Goal: Task Accomplishment & Management: Manage account settings

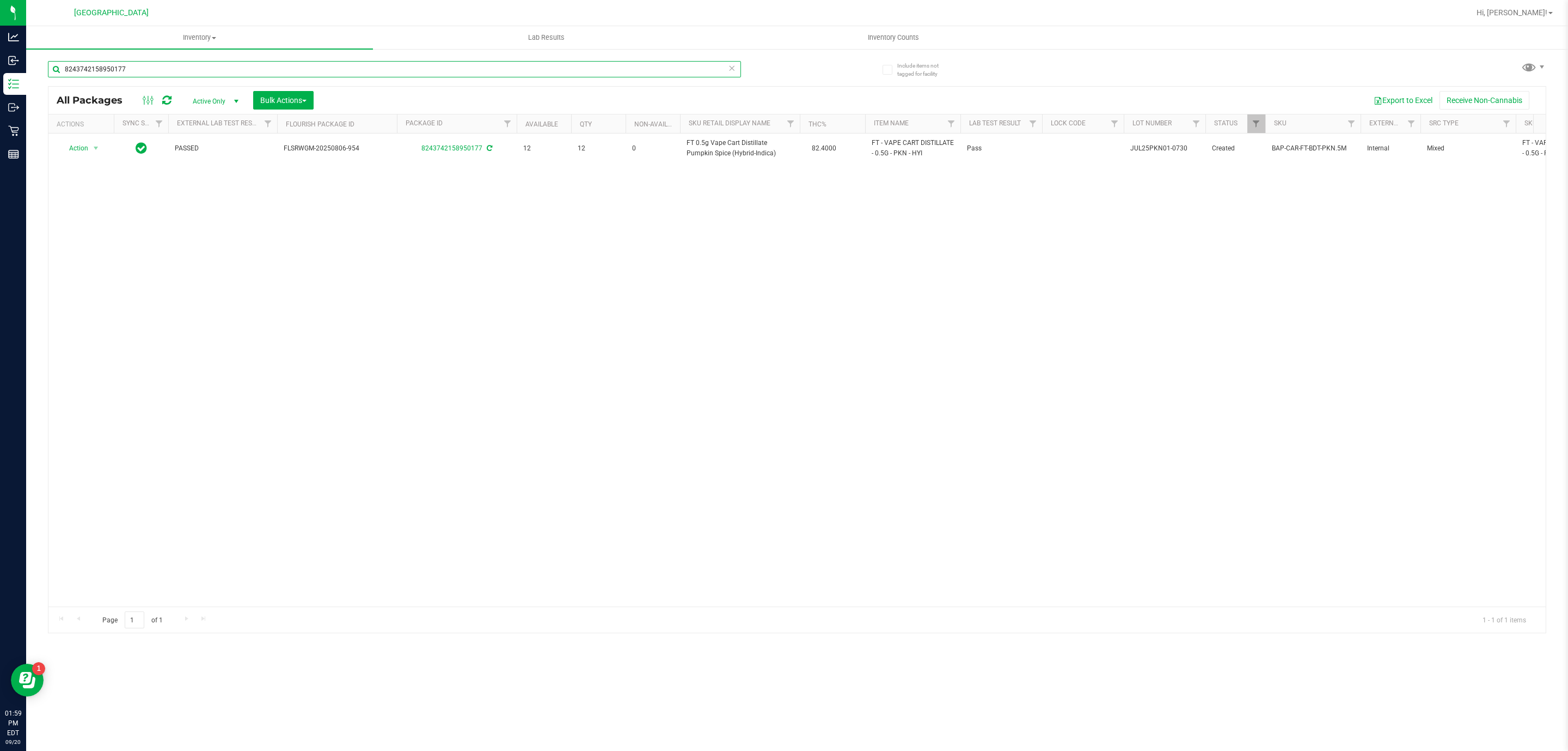
click at [555, 70] on input "8243742158950177" at bounding box center [394, 69] width 693 height 16
click at [547, 62] on input "8243742158950177" at bounding box center [394, 69] width 693 height 16
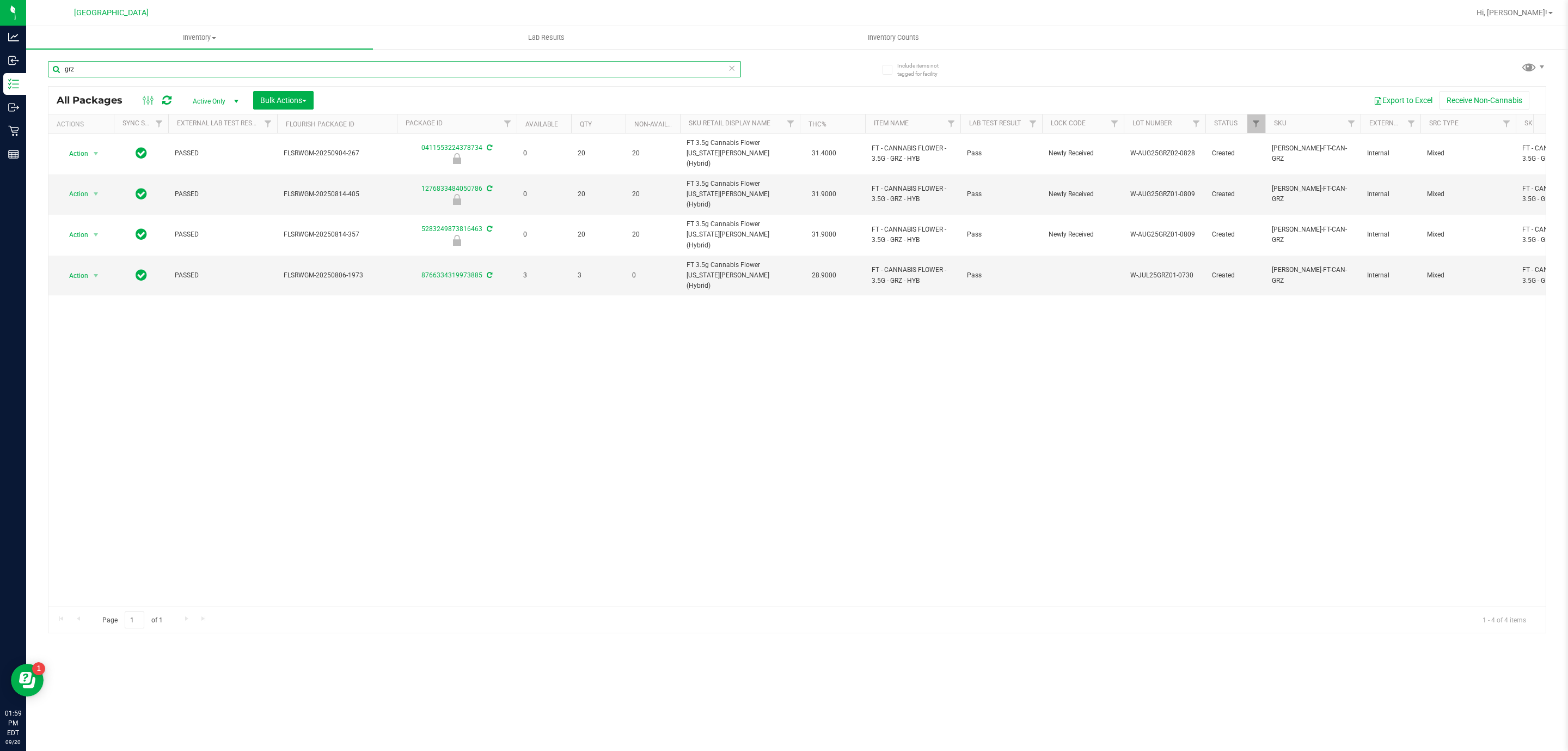
type input "grz"
click at [584, 271] on div "Action Action Edit attributes Global inventory Locate package Package audit log…" at bounding box center [797, 370] width 1497 height 473
click at [586, 271] on div "Action Action Edit attributes Global inventory Locate package Package audit log…" at bounding box center [797, 370] width 1497 height 473
click at [587, 267] on div "Action Action Edit attributes Global inventory Locate package Package audit log…" at bounding box center [797, 370] width 1497 height 473
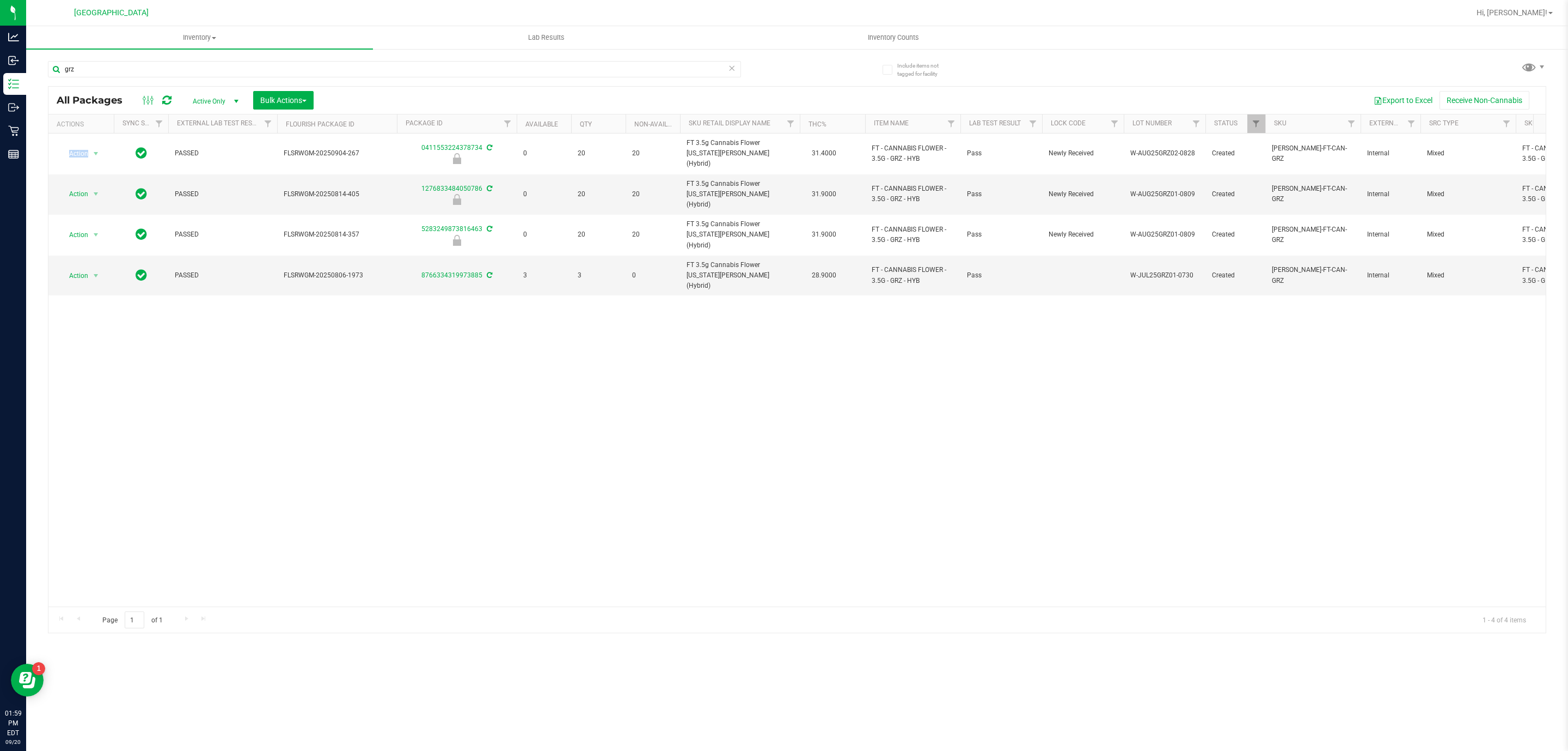
click at [587, 267] on div "Action Action Edit attributes Global inventory Locate package Package audit log…" at bounding box center [797, 370] width 1497 height 473
click at [564, 320] on div "Action Action Edit attributes Global inventory Locate package Package audit log…" at bounding box center [797, 370] width 1497 height 473
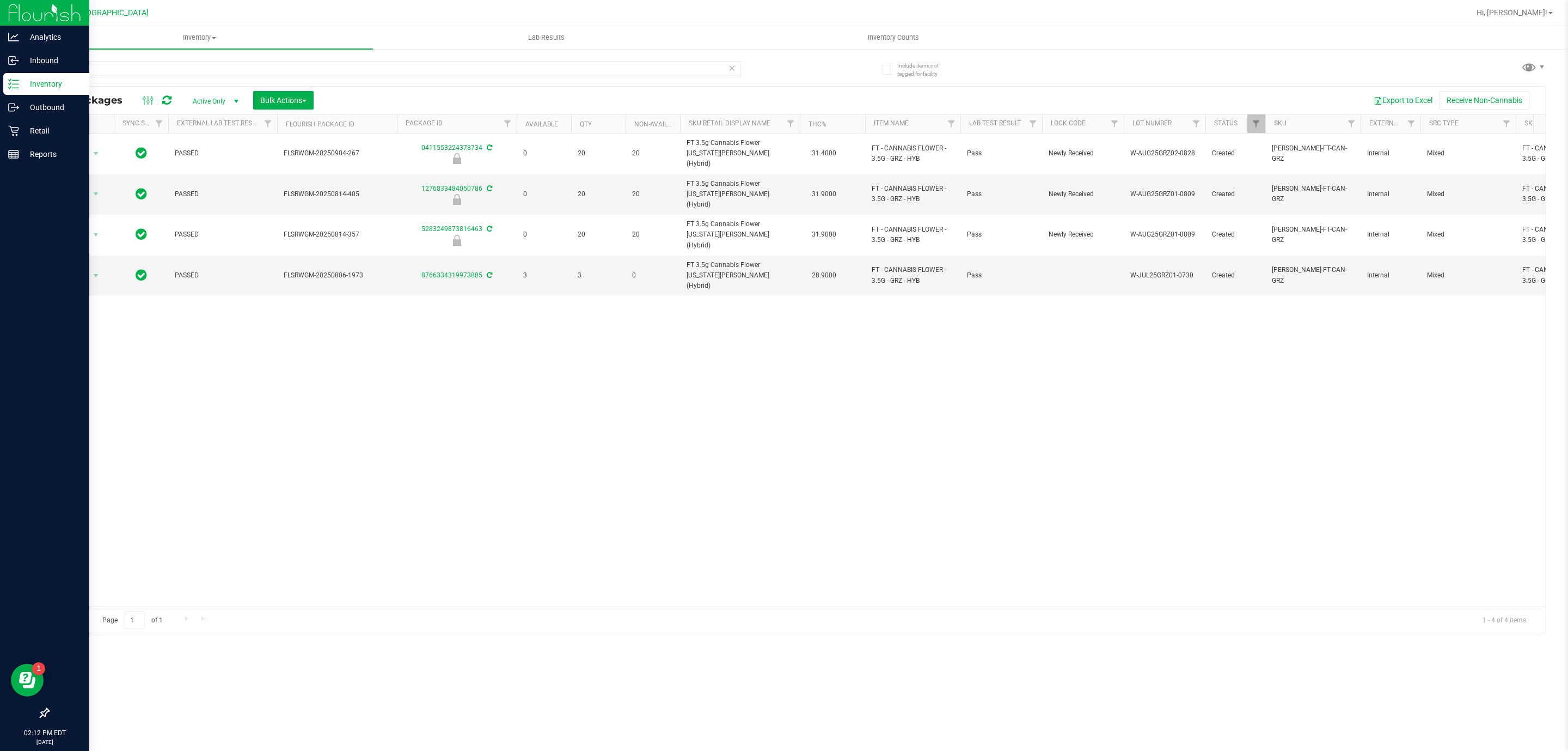
click at [10, 80] on icon at bounding box center [10, 80] width 2 height 2
click at [41, 59] on p "Inbound" at bounding box center [51, 60] width 65 height 13
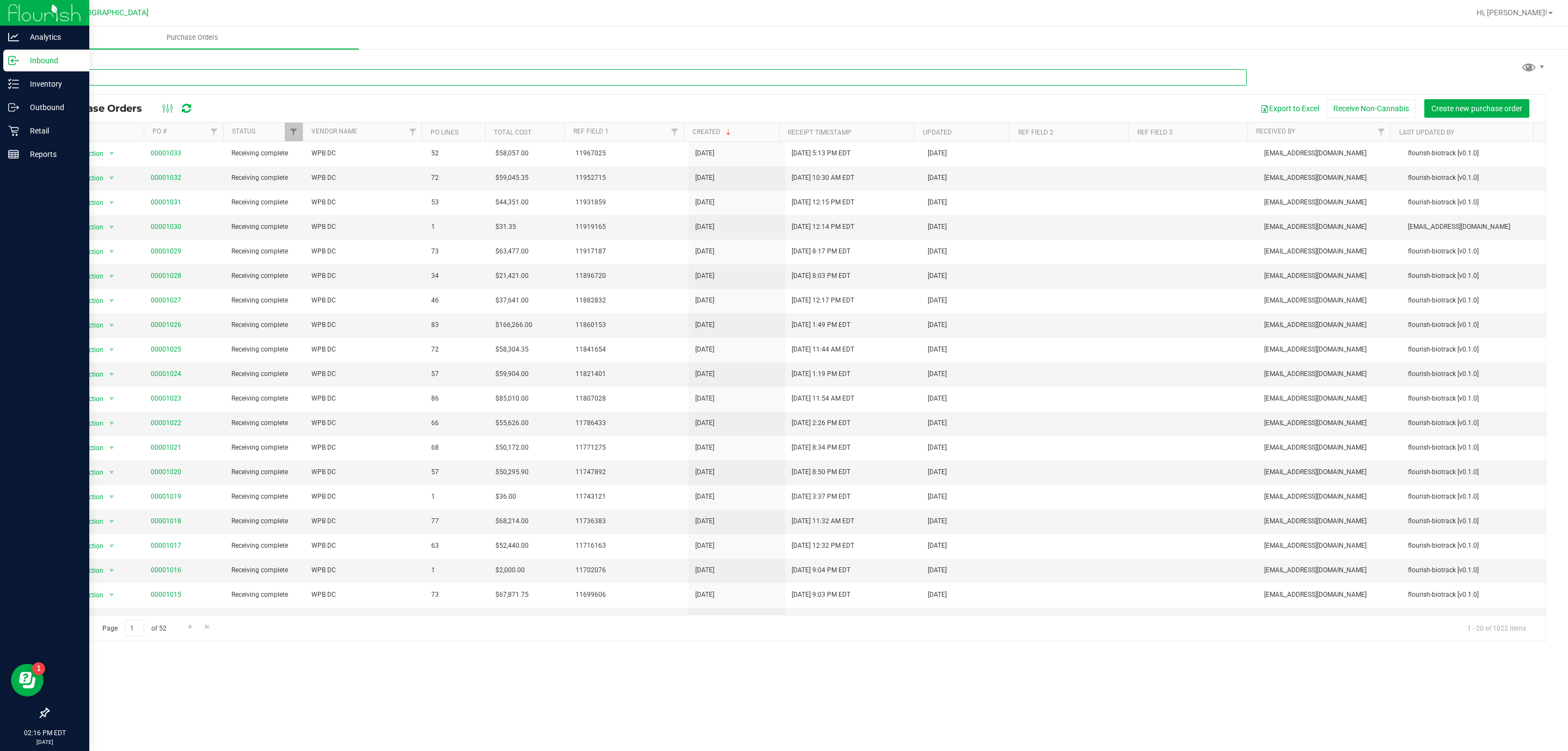
click at [205, 72] on input "text" at bounding box center [648, 77] width 1199 height 16
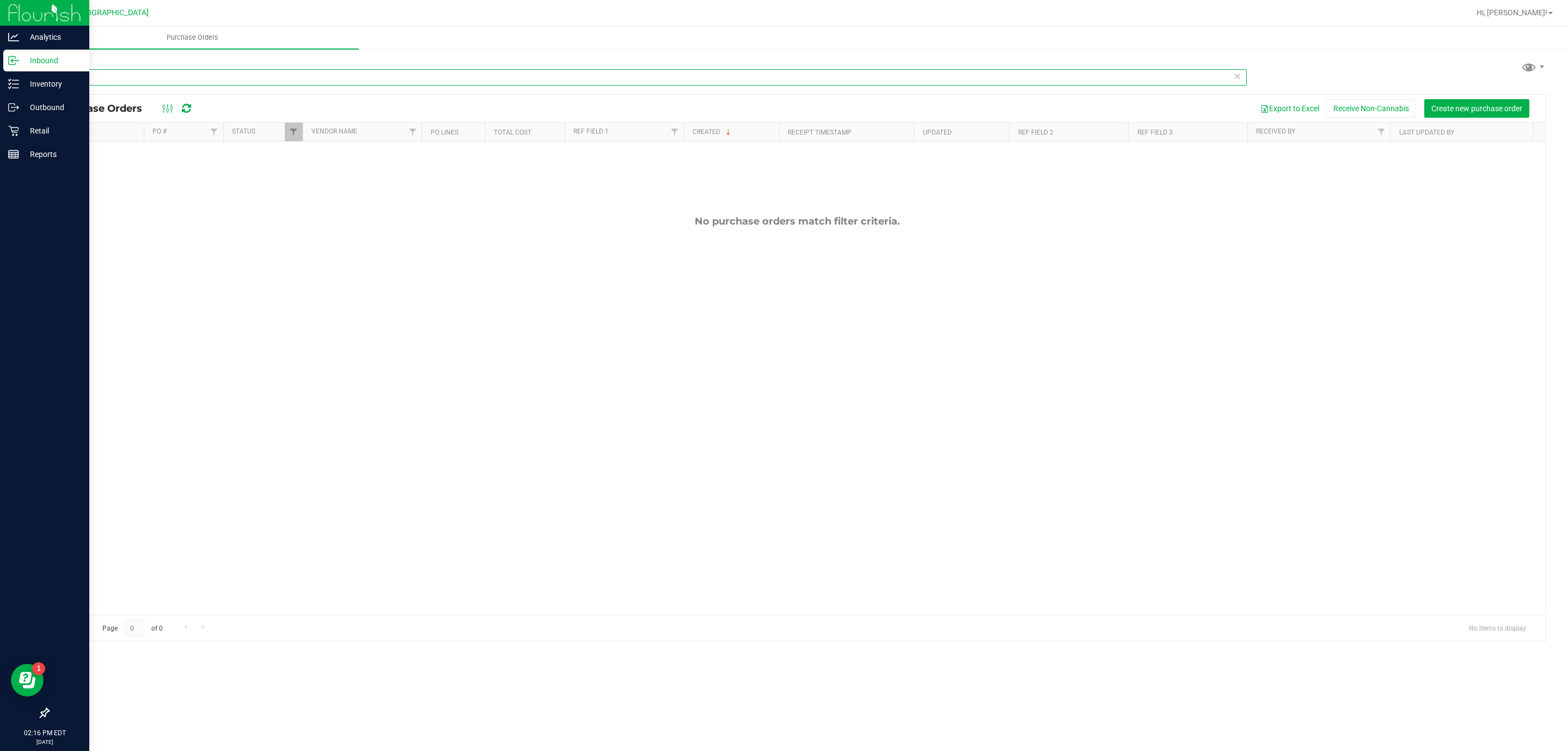
click at [718, 82] on input "cim" at bounding box center [648, 77] width 1199 height 16
click at [716, 82] on input "cim" at bounding box center [648, 77] width 1199 height 16
click at [561, 77] on input "cim" at bounding box center [648, 77] width 1199 height 16
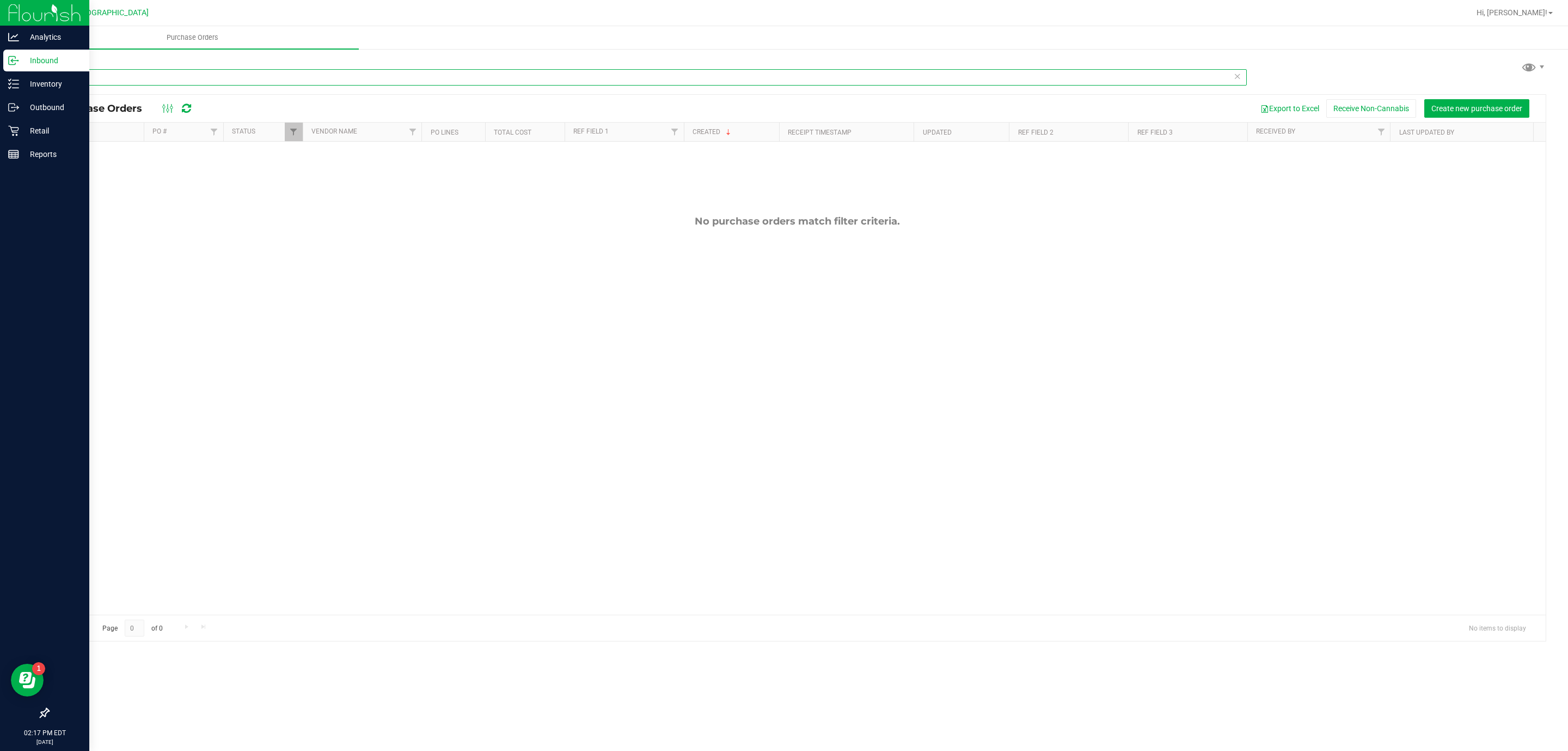
click at [561, 77] on input "cim" at bounding box center [648, 77] width 1199 height 16
type input "cuw"
click at [488, 74] on input "cuw" at bounding box center [648, 77] width 1199 height 16
click at [64, 87] on p "Inventory" at bounding box center [51, 83] width 65 height 13
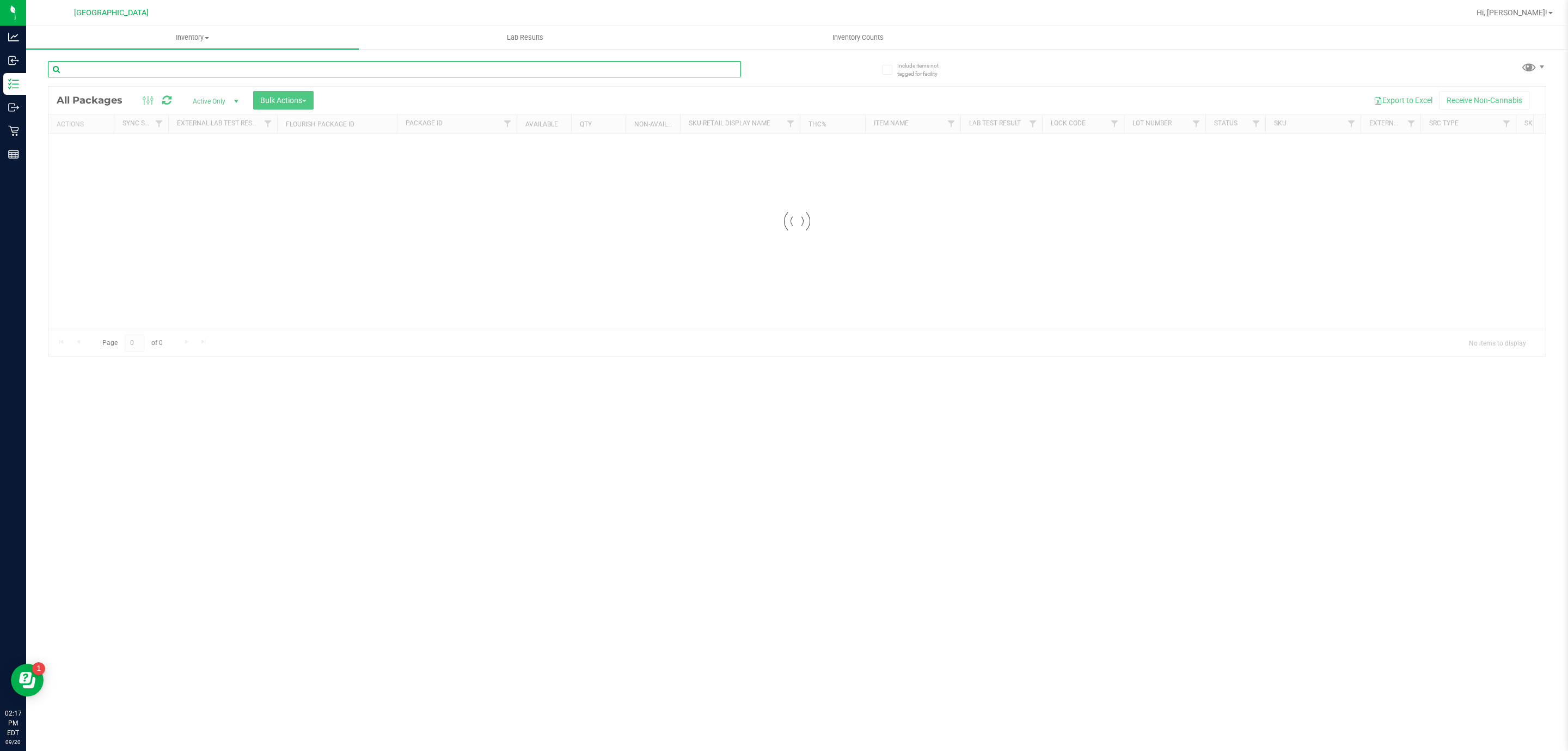
click at [119, 72] on input "text" at bounding box center [394, 69] width 693 height 16
click at [127, 77] on input "cum" at bounding box center [394, 69] width 693 height 16
click at [129, 76] on input "cum" at bounding box center [394, 69] width 693 height 16
click at [131, 66] on input "cum" at bounding box center [394, 69] width 693 height 16
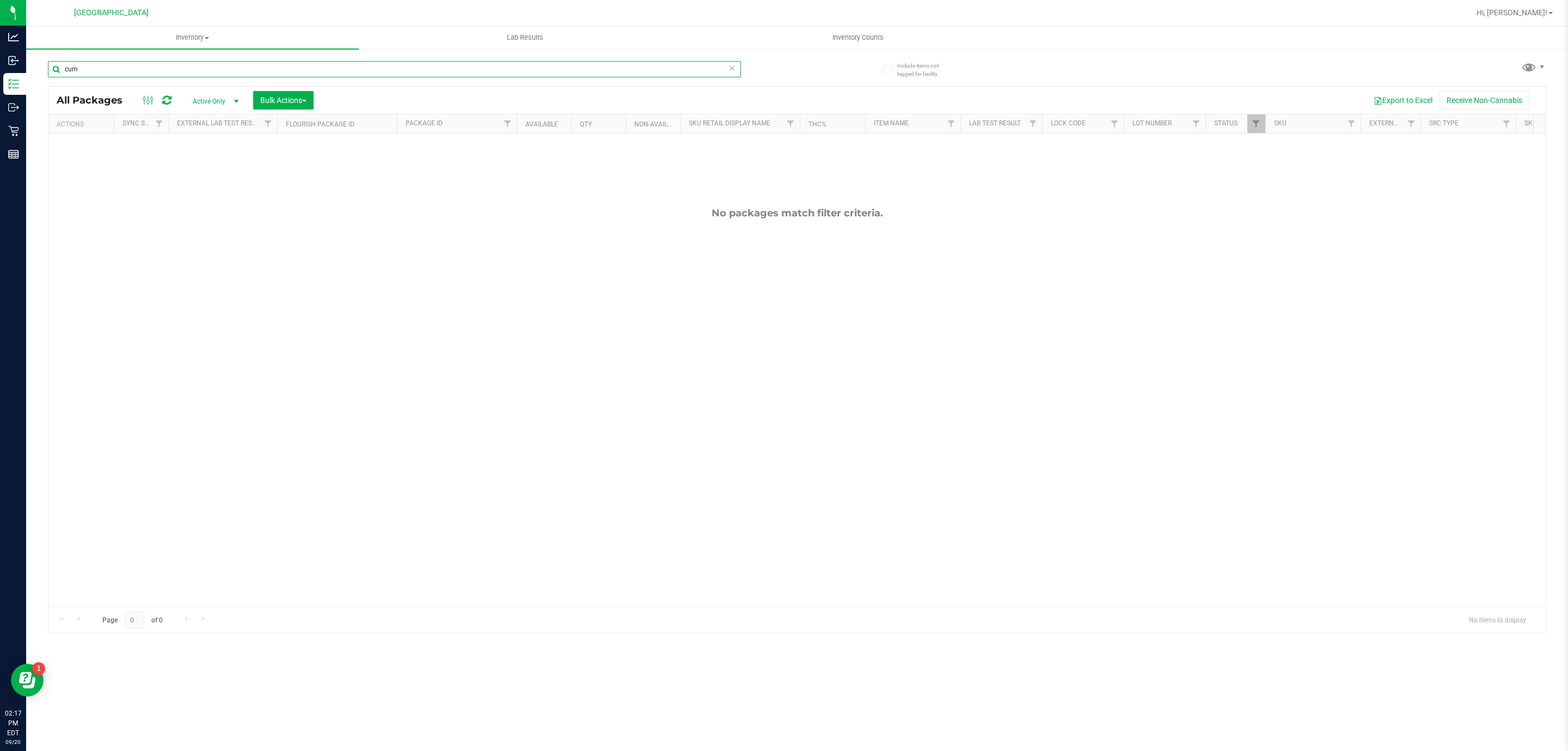
click at [135, 69] on input "cum" at bounding box center [394, 69] width 693 height 16
click at [135, 69] on input "cum" at bounding box center [394, 69] width 693 height 16
click at [261, 65] on input "citrus" at bounding box center [394, 69] width 693 height 16
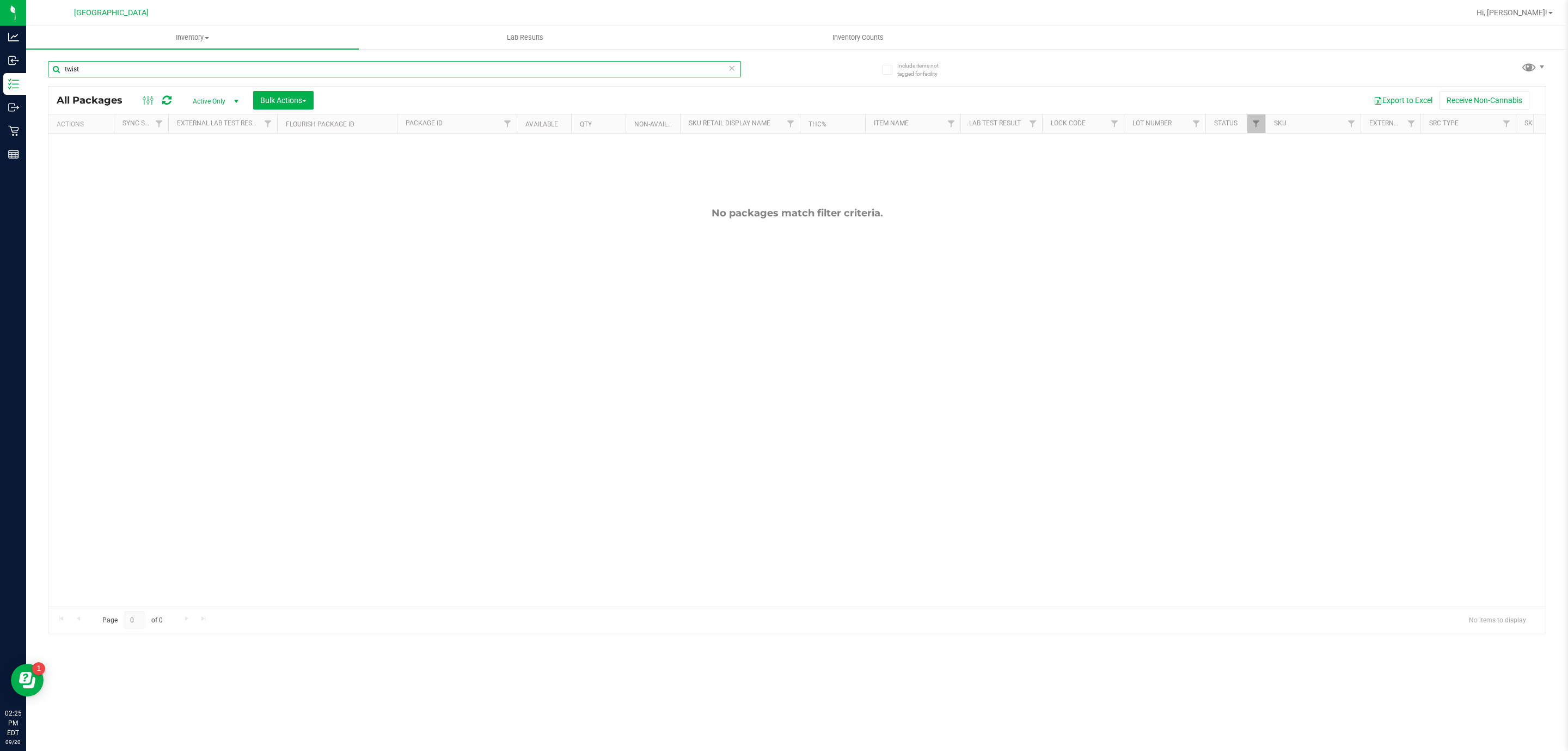
click at [208, 71] on input "twist" at bounding box center [394, 69] width 693 height 16
click at [209, 72] on input "twist" at bounding box center [394, 69] width 693 height 16
type input "htm"
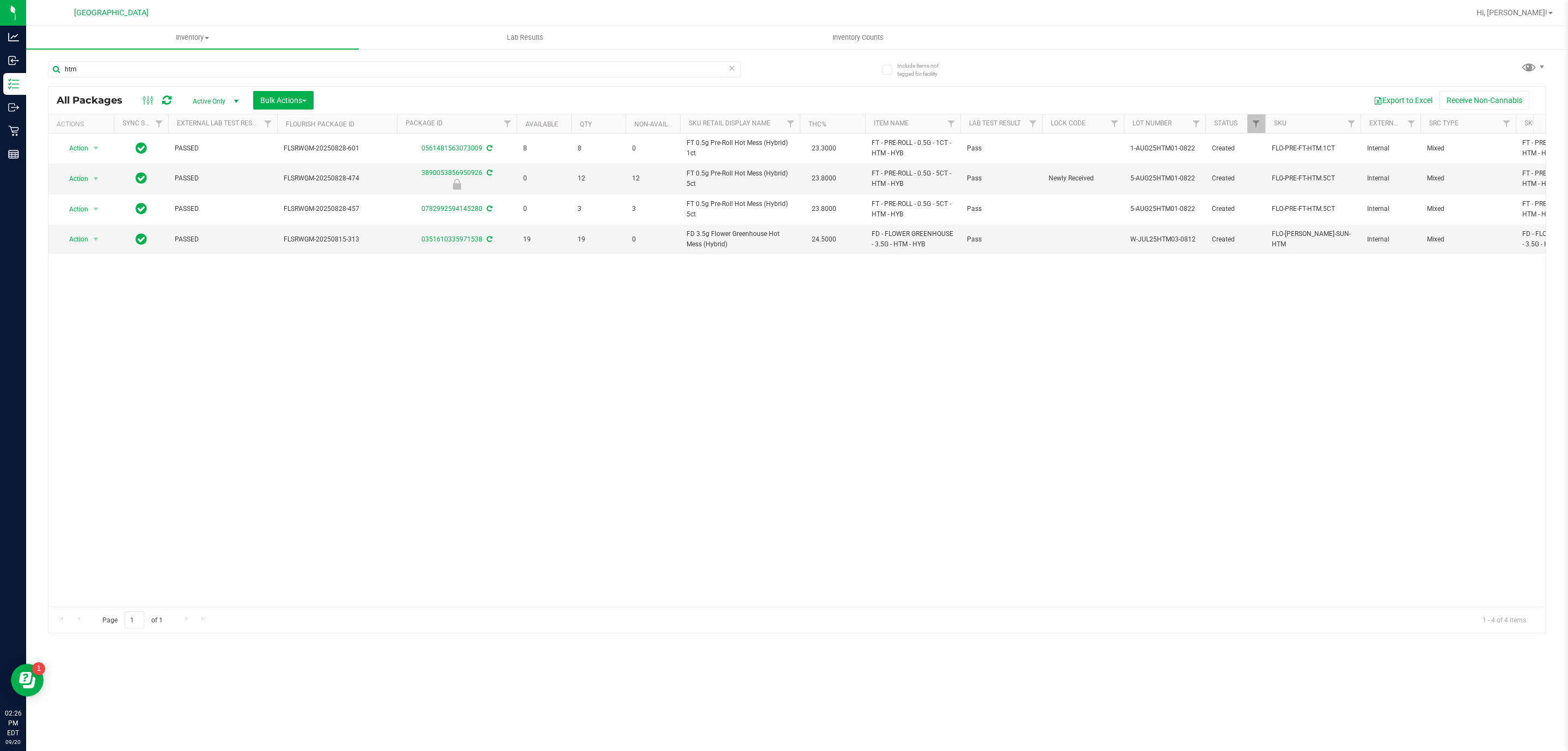
click at [732, 66] on icon at bounding box center [732, 67] width 8 height 13
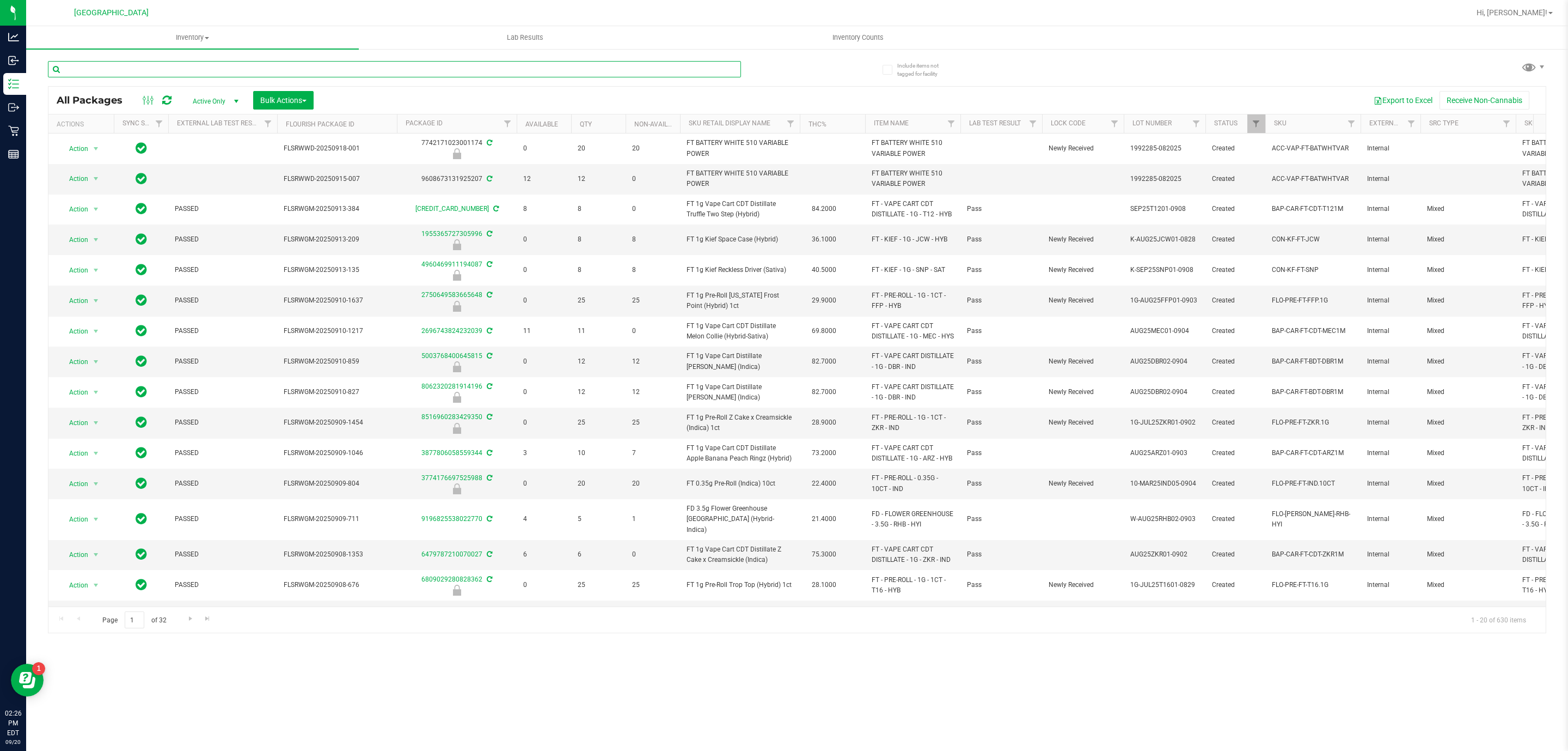
click at [513, 71] on input "text" at bounding box center [394, 69] width 693 height 16
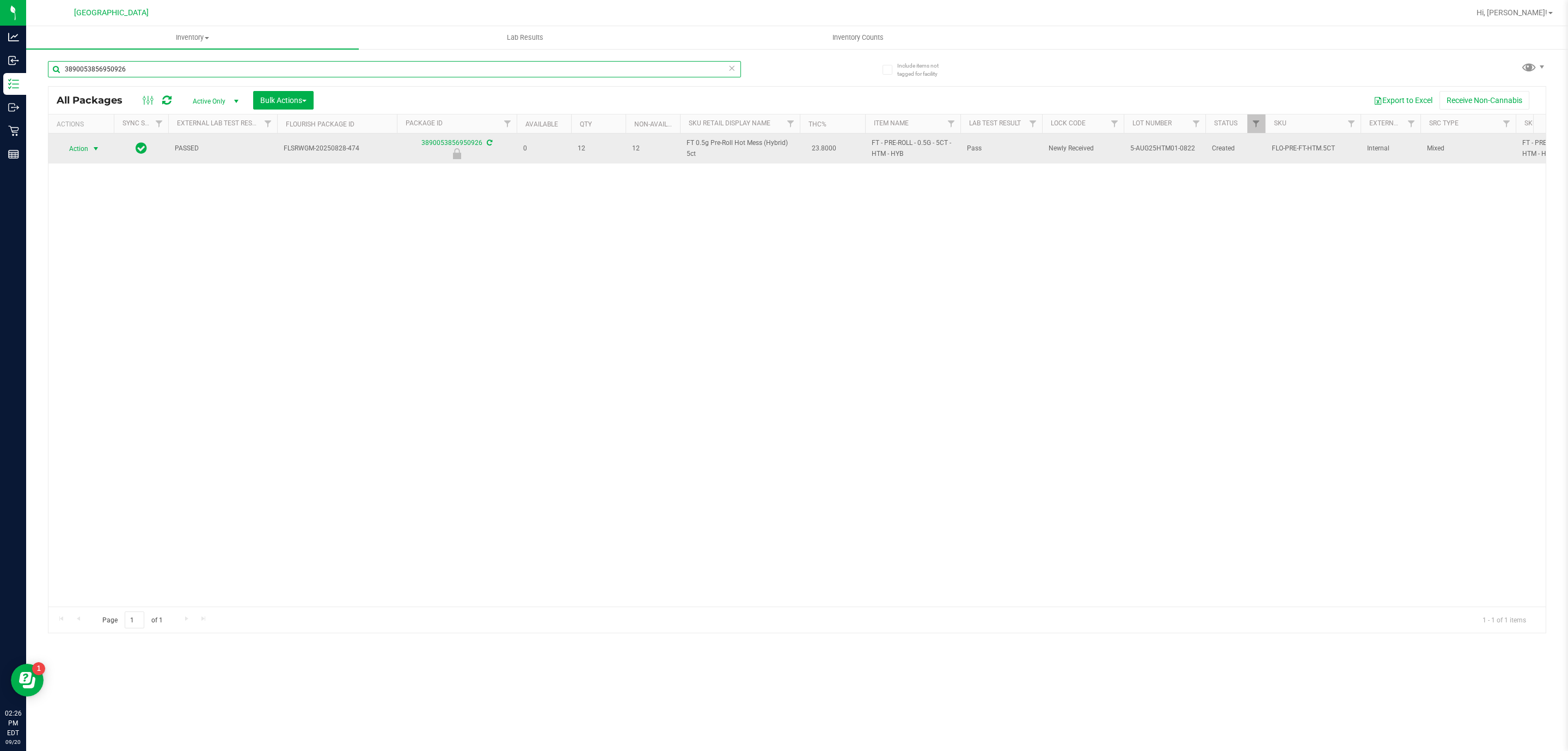
type input "3890053856950926"
click at [68, 147] on span "Action" at bounding box center [74, 149] width 29 height 15
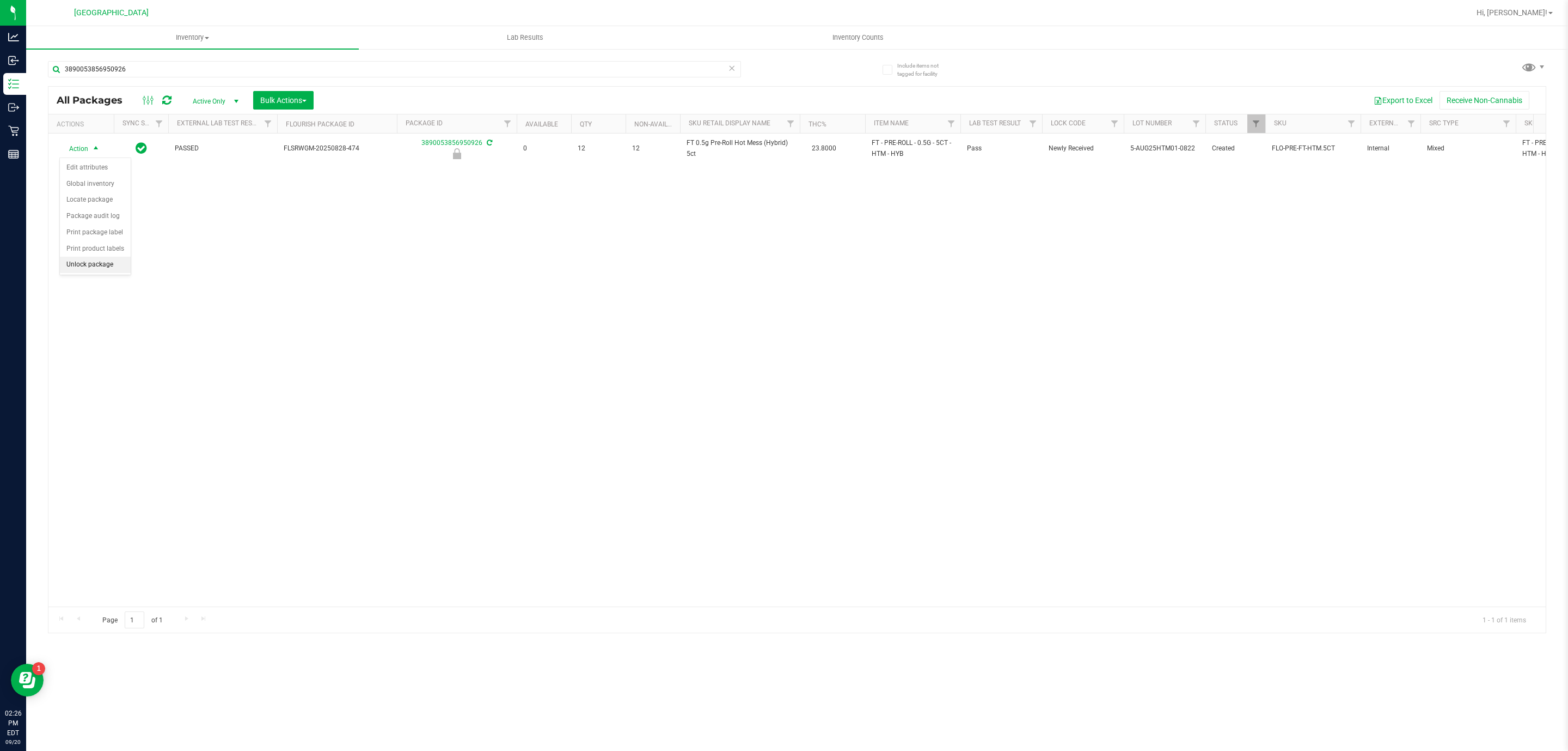
click at [123, 267] on li "Unlock package" at bounding box center [95, 264] width 71 height 16
drag, startPoint x: 173, startPoint y: 72, endPoint x: 167, endPoint y: 70, distance: 6.3
click at [169, 71] on input "3890053856950926" at bounding box center [394, 69] width 693 height 16
drag, startPoint x: 167, startPoint y: 70, endPoint x: 145, endPoint y: 52, distance: 28.4
click at [164, 68] on input "3890053856950926" at bounding box center [394, 69] width 693 height 16
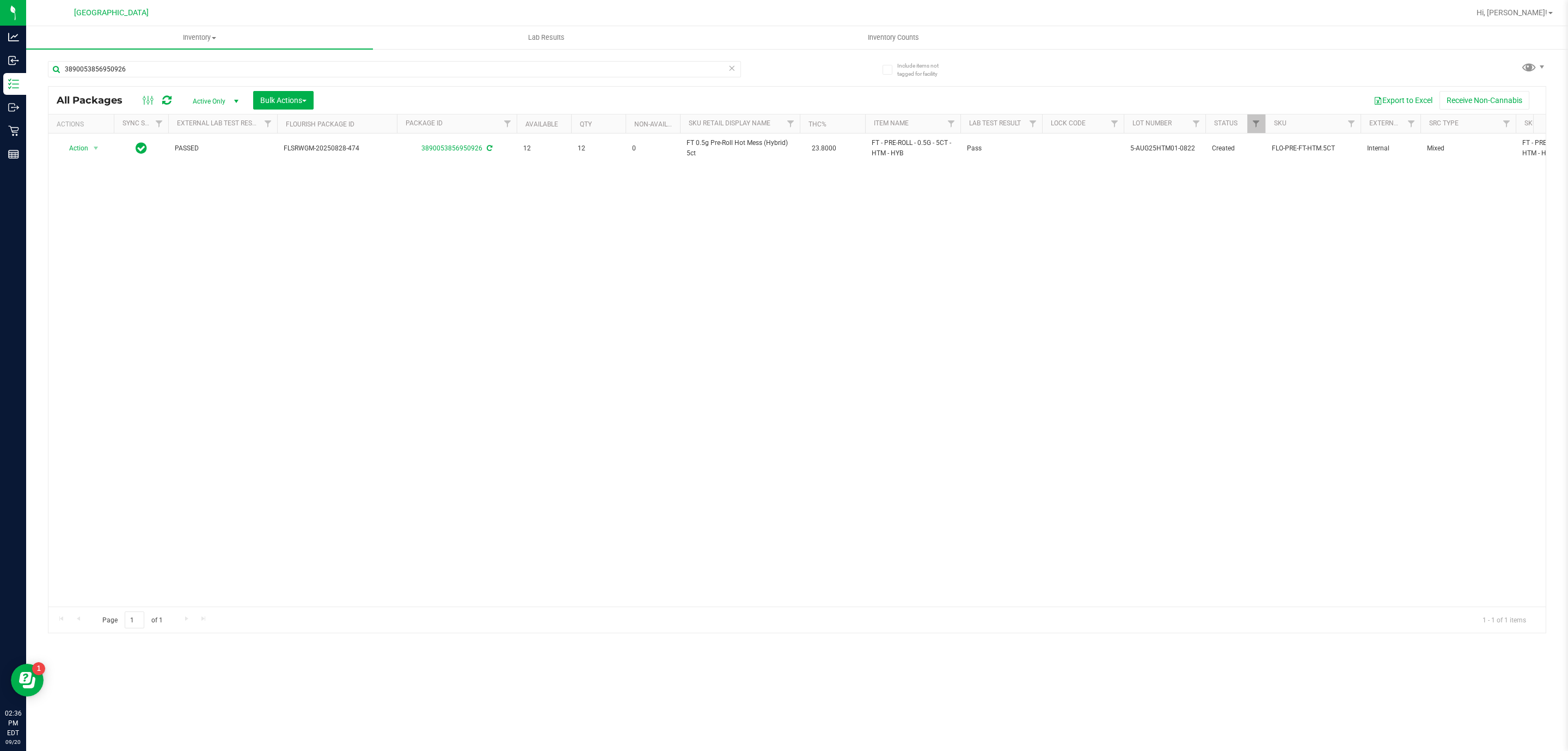
click at [145, 52] on div "3890053856950926" at bounding box center [422, 68] width 749 height 35
click at [138, 75] on input "3890053856950926" at bounding box center [394, 69] width 693 height 16
drag, startPoint x: 131, startPoint y: 77, endPoint x: 125, endPoint y: 74, distance: 6.7
click at [127, 75] on input "3890053856950926" at bounding box center [394, 69] width 693 height 16
click at [119, 77] on input "3890053856950926" at bounding box center [394, 69] width 693 height 16
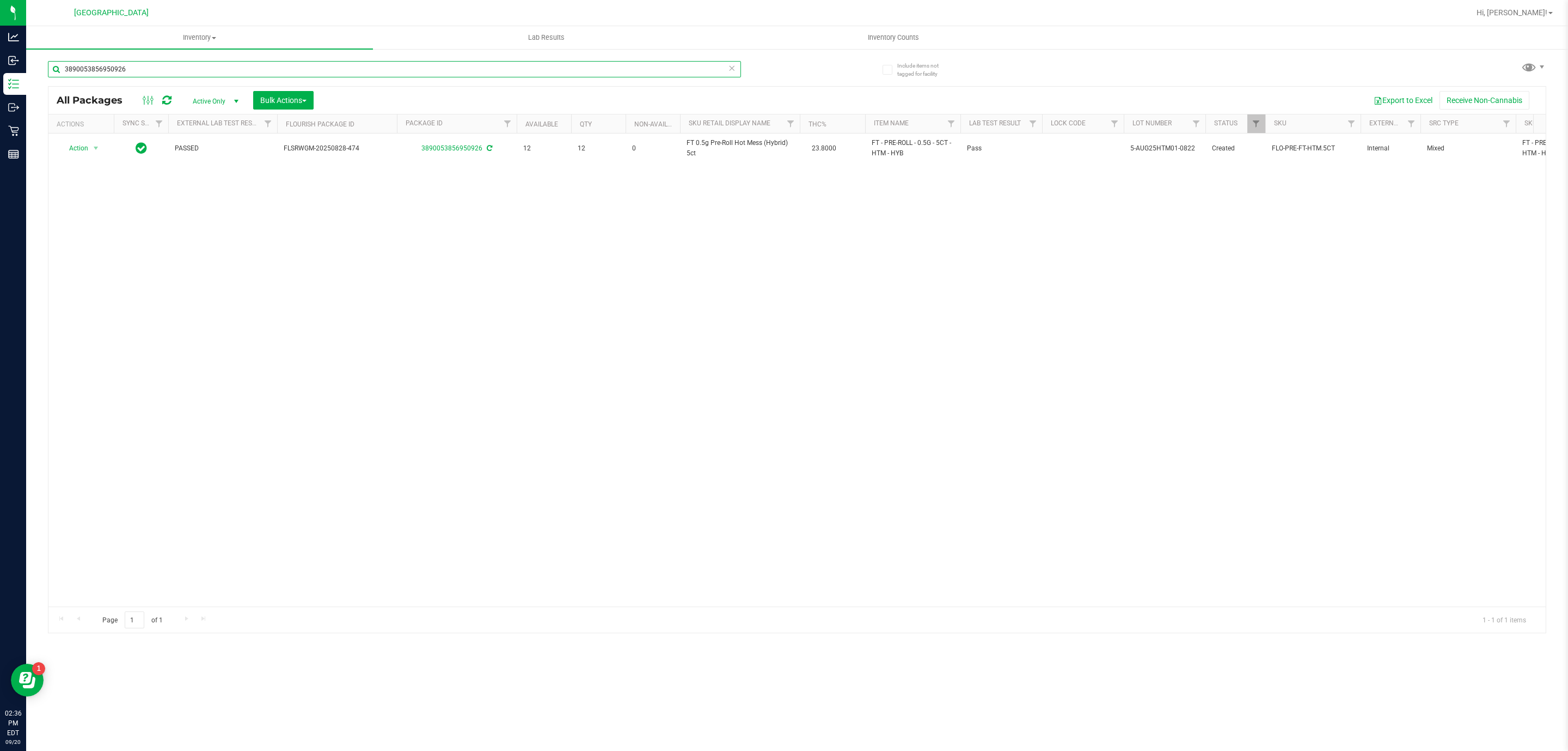
click at [111, 75] on input "3890053856950926" at bounding box center [394, 69] width 693 height 16
click at [111, 75] on input "3890053856950926" at bounding box center [394, 69] width 693 height 16
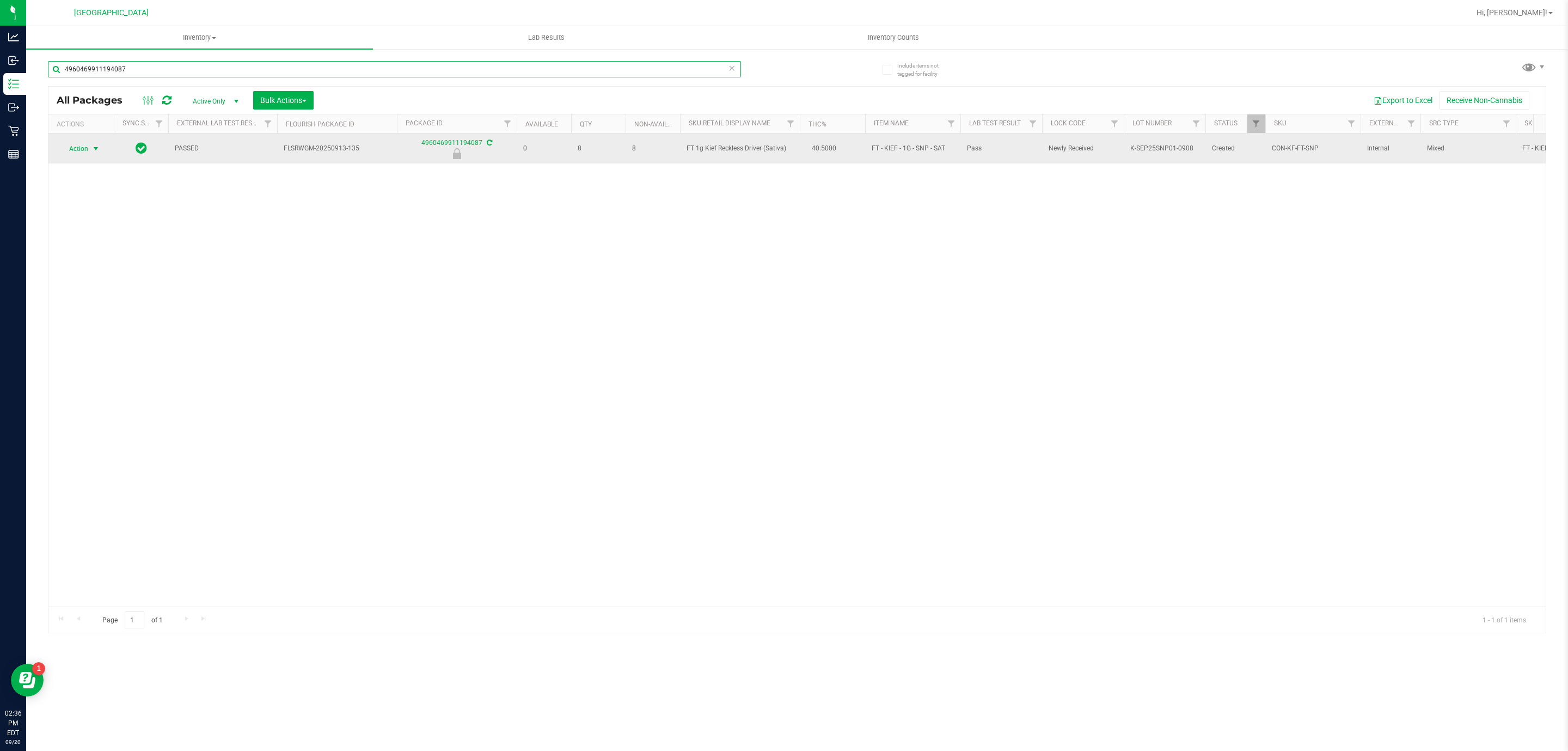
type input "4960469911194087"
click at [97, 147] on span "select" at bounding box center [96, 149] width 9 height 9
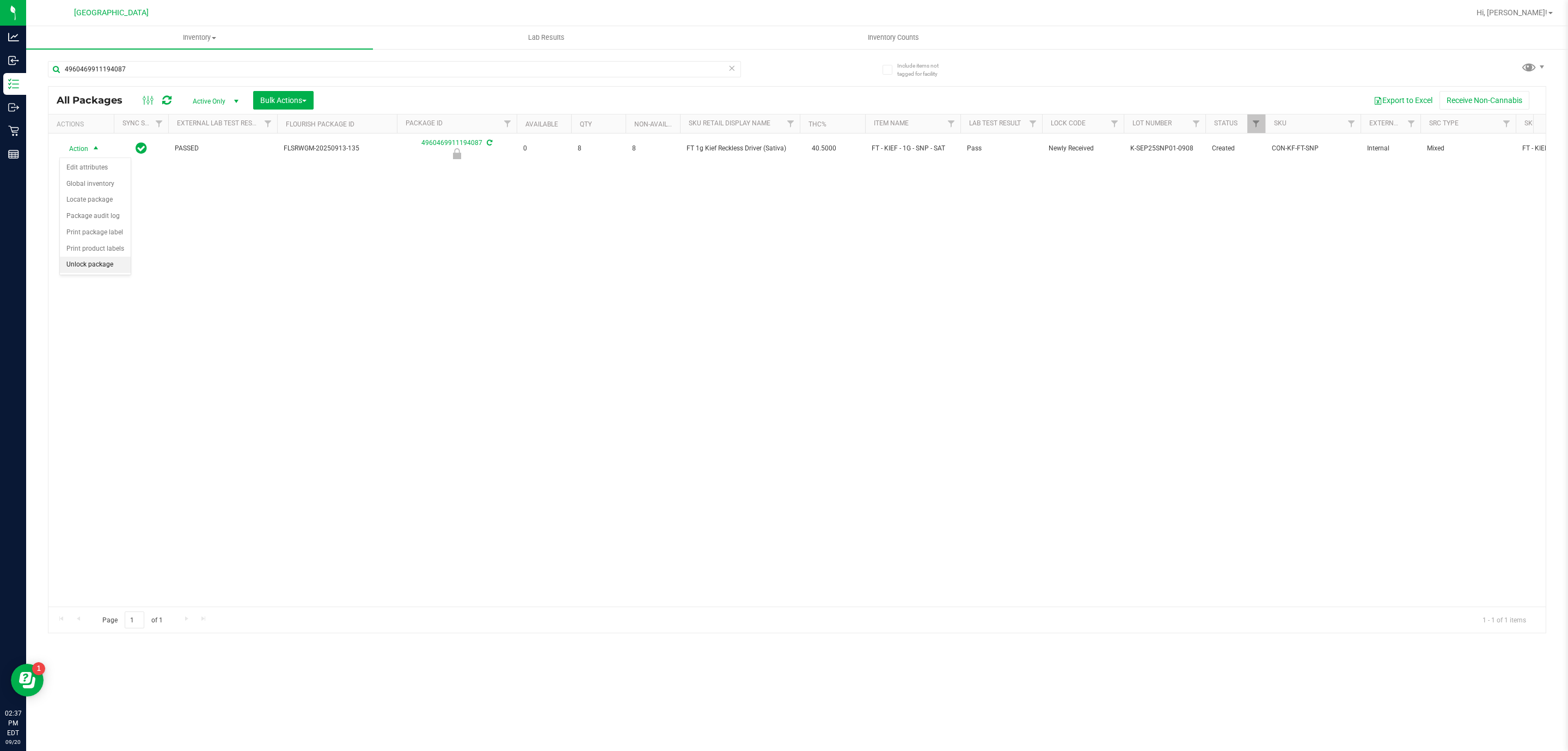
click at [108, 266] on li "Unlock package" at bounding box center [95, 264] width 71 height 16
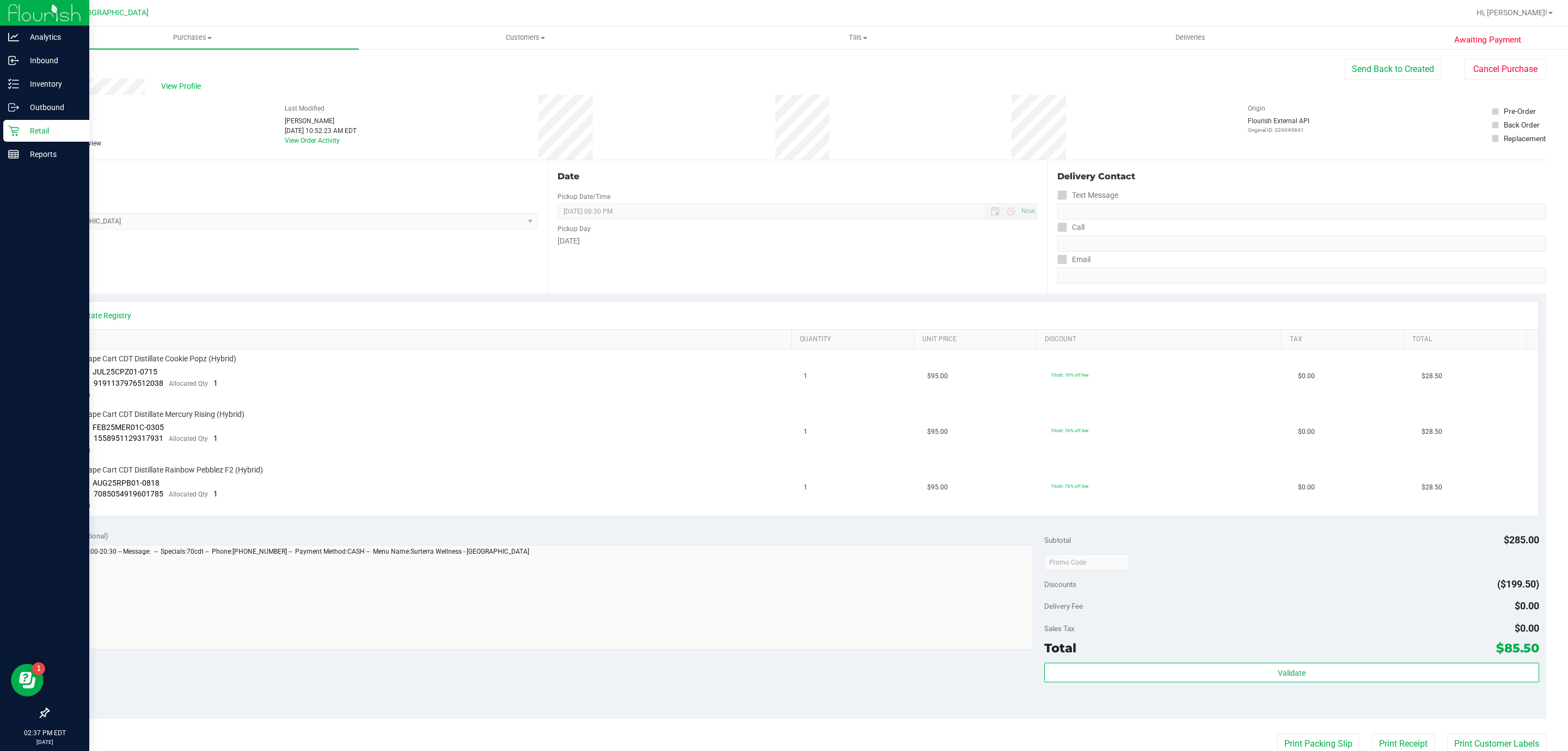
click at [41, 132] on p "Retail" at bounding box center [51, 130] width 65 height 13
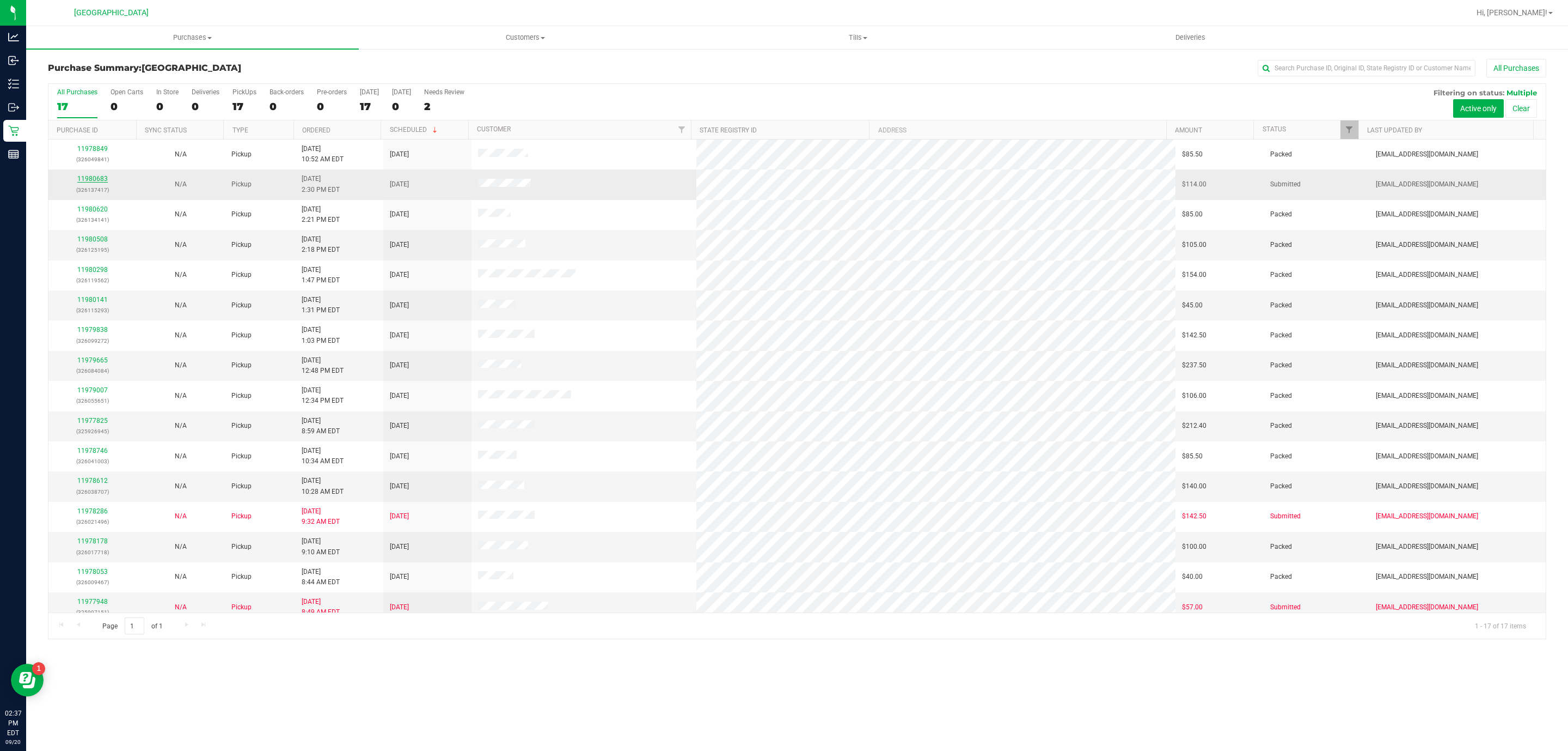
click at [103, 182] on link "11980683" at bounding box center [93, 178] width 30 height 8
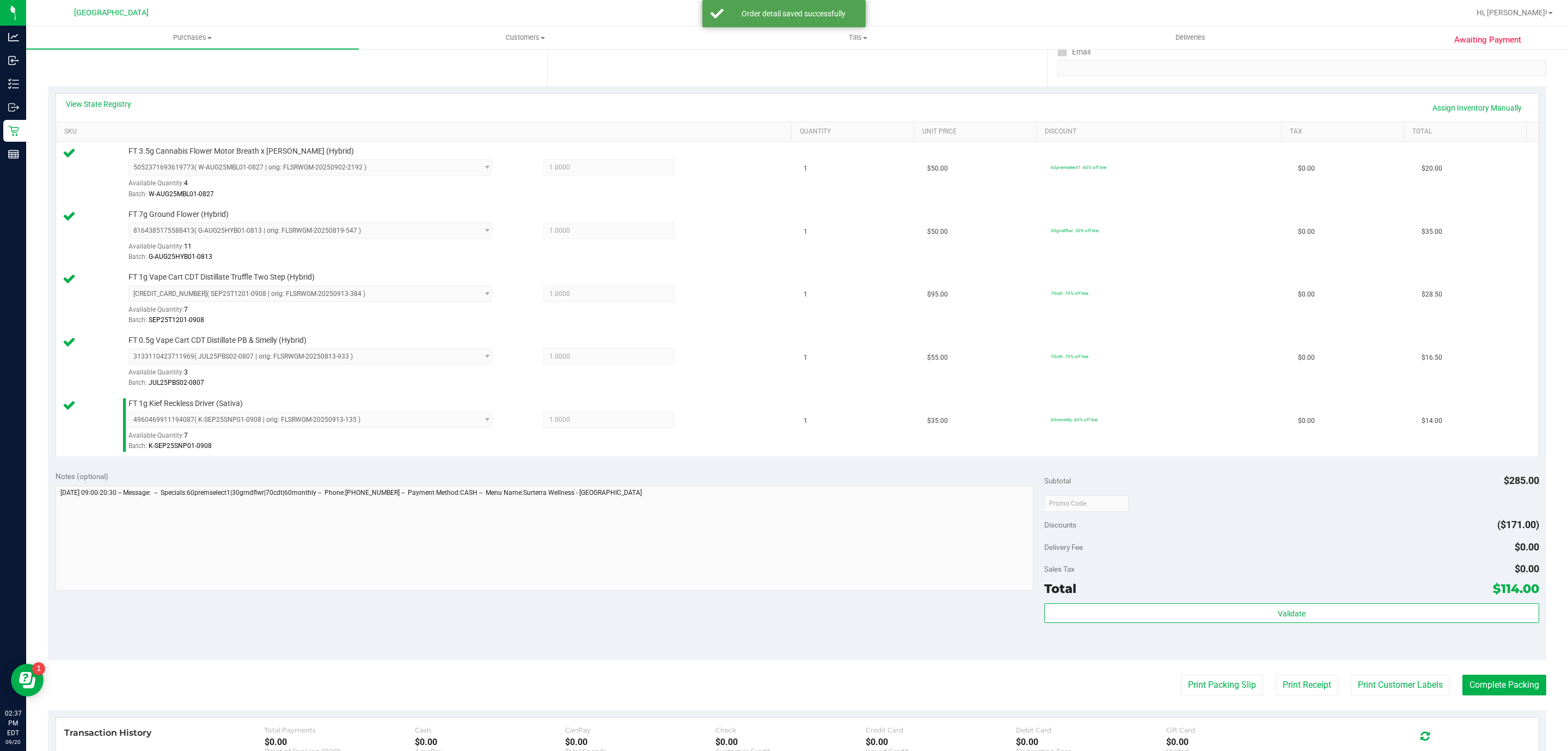
scroll to position [327, 0]
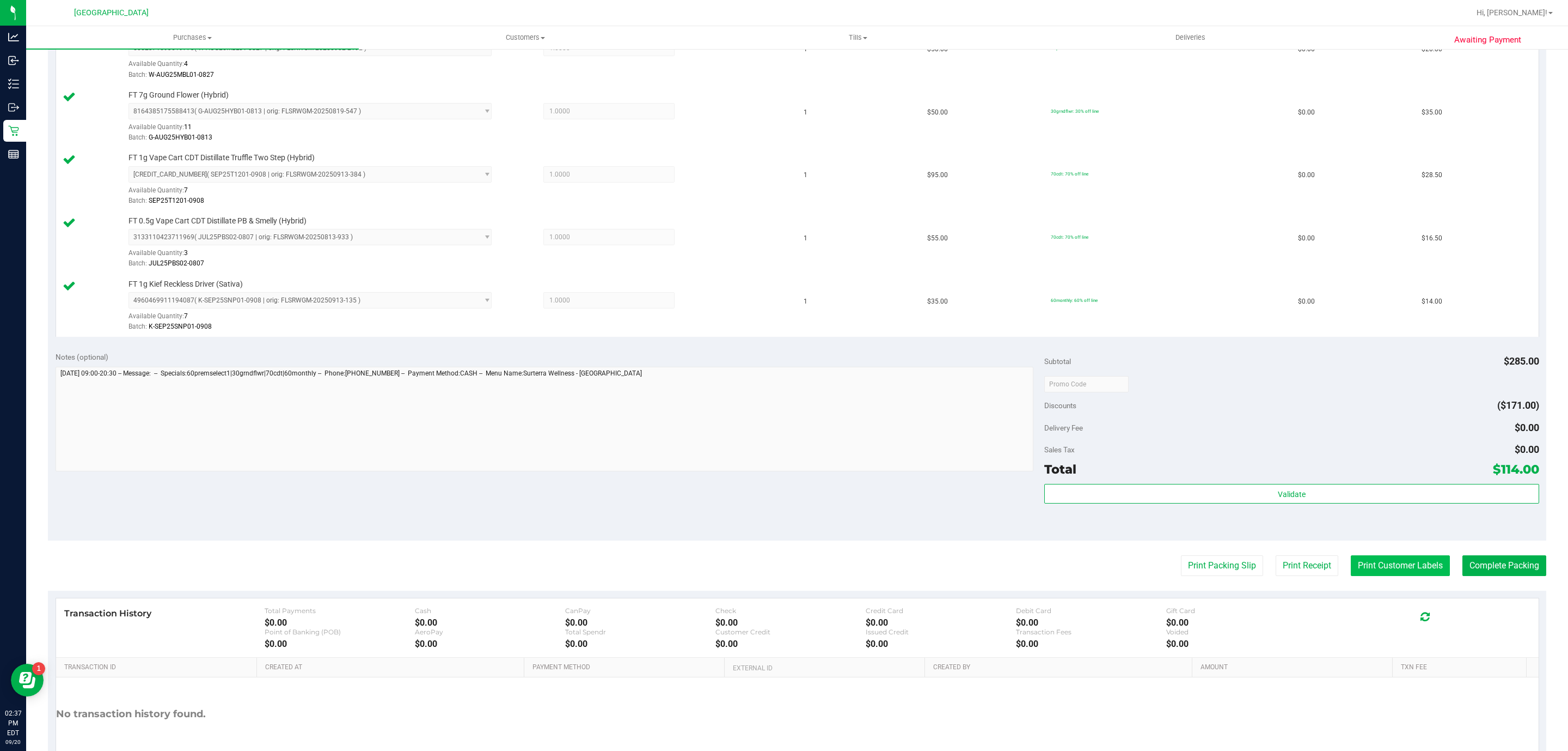
click at [1351, 568] on button "Print Customer Labels" at bounding box center [1400, 565] width 99 height 21
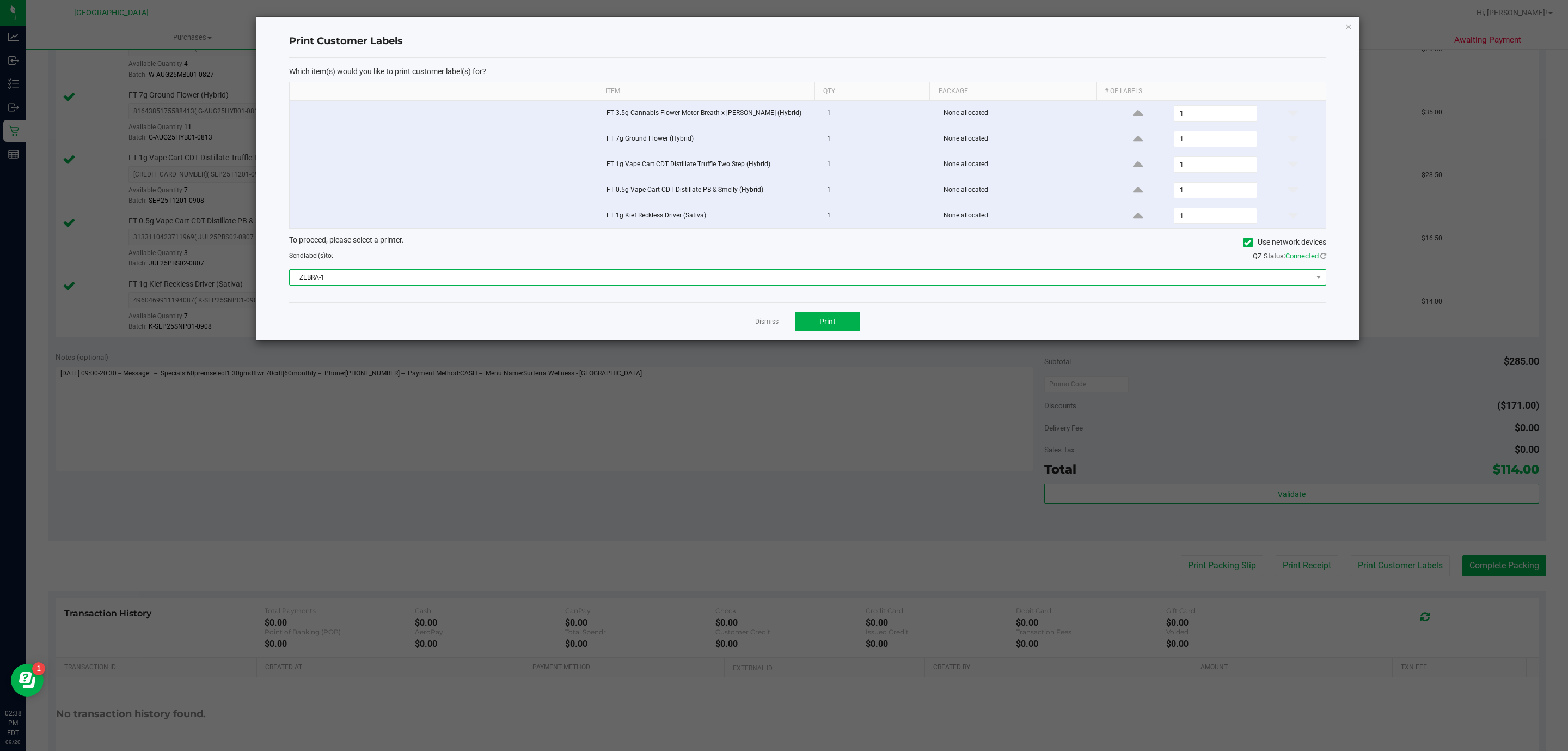
click at [801, 285] on span "ZEBRA-1" at bounding box center [801, 277] width 1023 height 15
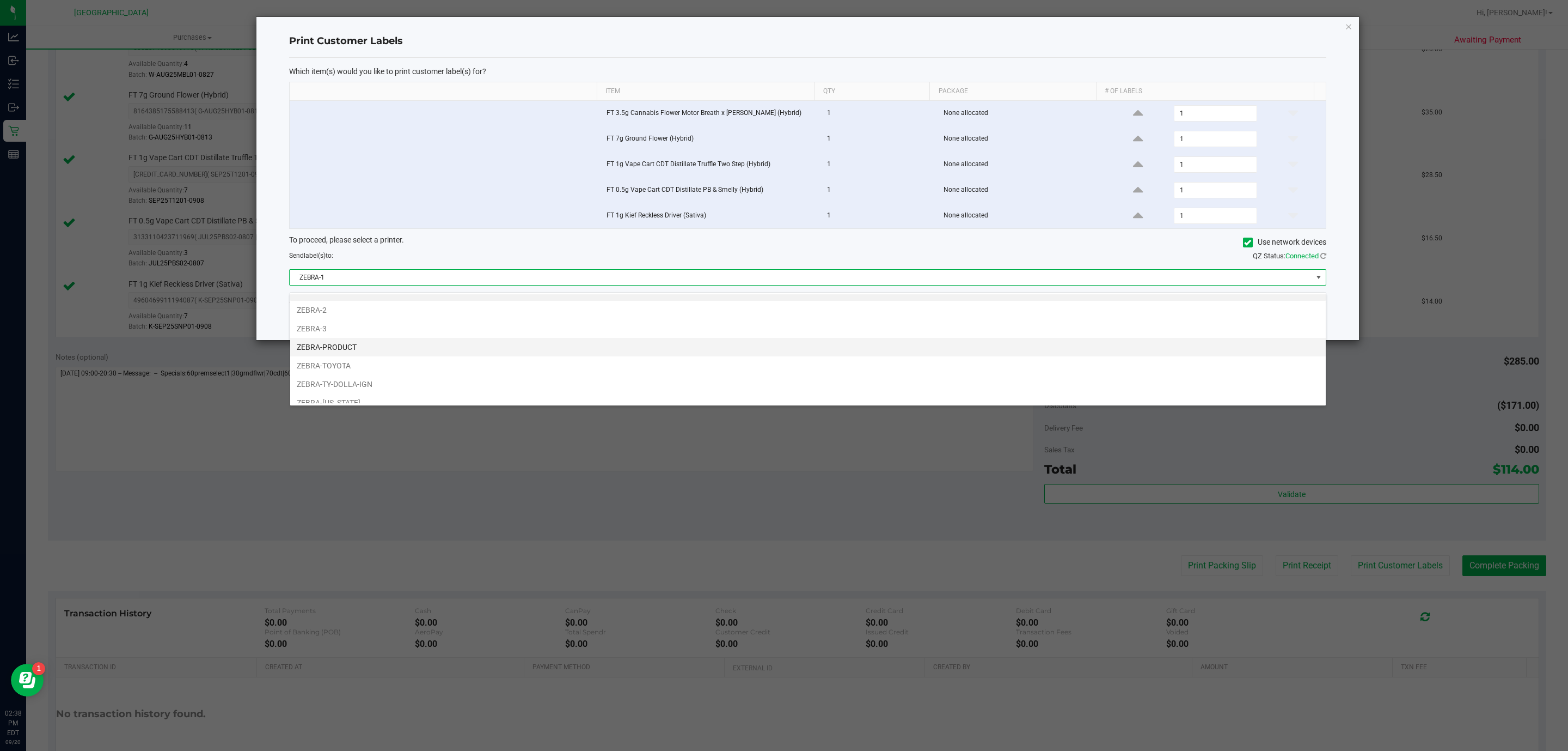
scroll to position [24, 0]
drag, startPoint x: 615, startPoint y: 381, endPoint x: 615, endPoint y: 395, distance: 14.0
click at [615, 395] on ul "ZEBRA-1 ZEBRA-2 ZEBRA-3 ZEBRA-PRODUCT ZEBRA-TOYOTA ZEBRA-TY-DOLLA-IGN ZEBRA-UTAH" at bounding box center [808, 338] width 1035 height 130
click at [611, 389] on li "ZEBRA-UTAH" at bounding box center [808, 393] width 1035 height 18
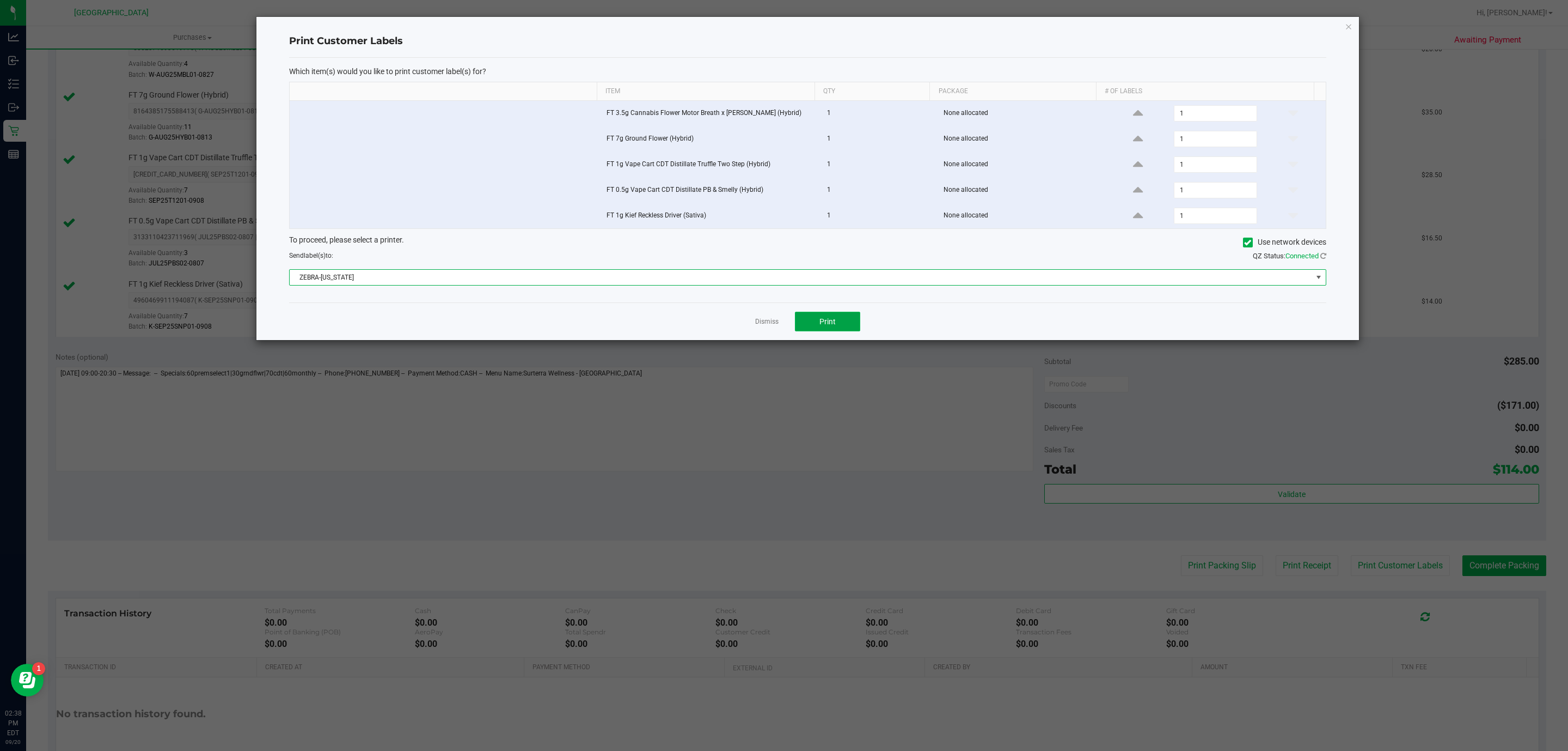
click at [816, 323] on button "Print" at bounding box center [827, 322] width 65 height 19
click at [770, 326] on link "Dismiss" at bounding box center [767, 322] width 23 height 9
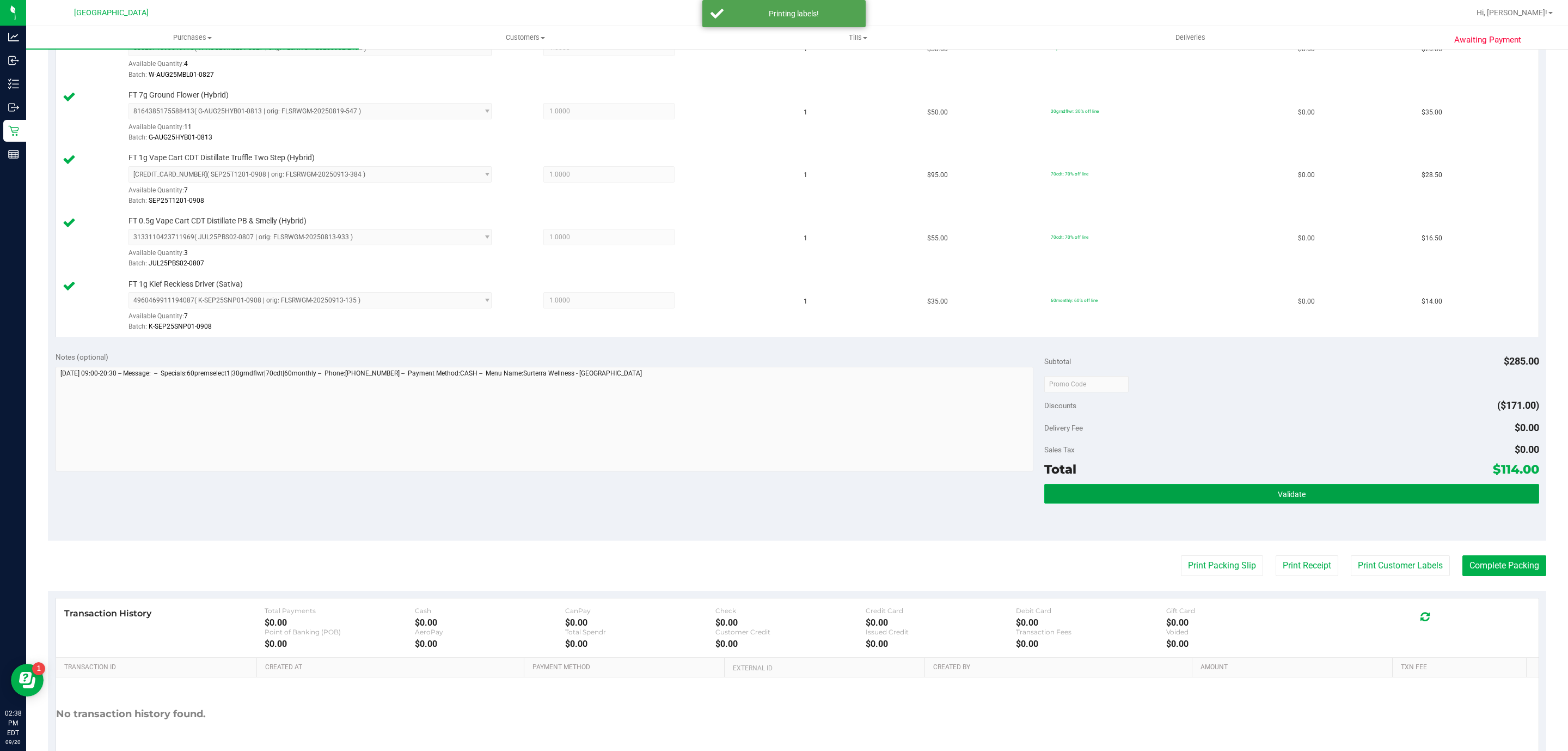
click at [1266, 488] on button "Validate" at bounding box center [1292, 493] width 494 height 19
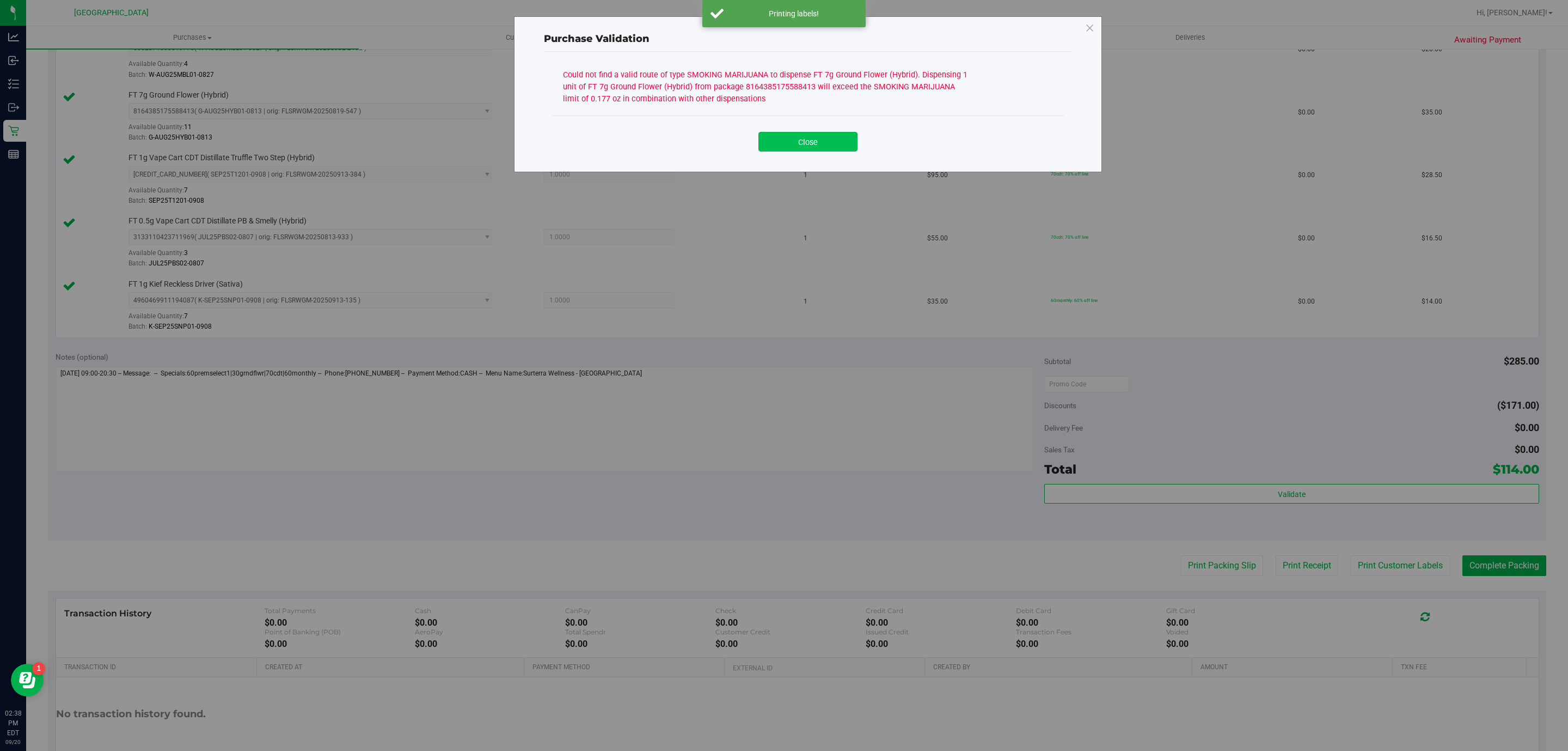
click at [820, 152] on button "Close" at bounding box center [808, 141] width 99 height 19
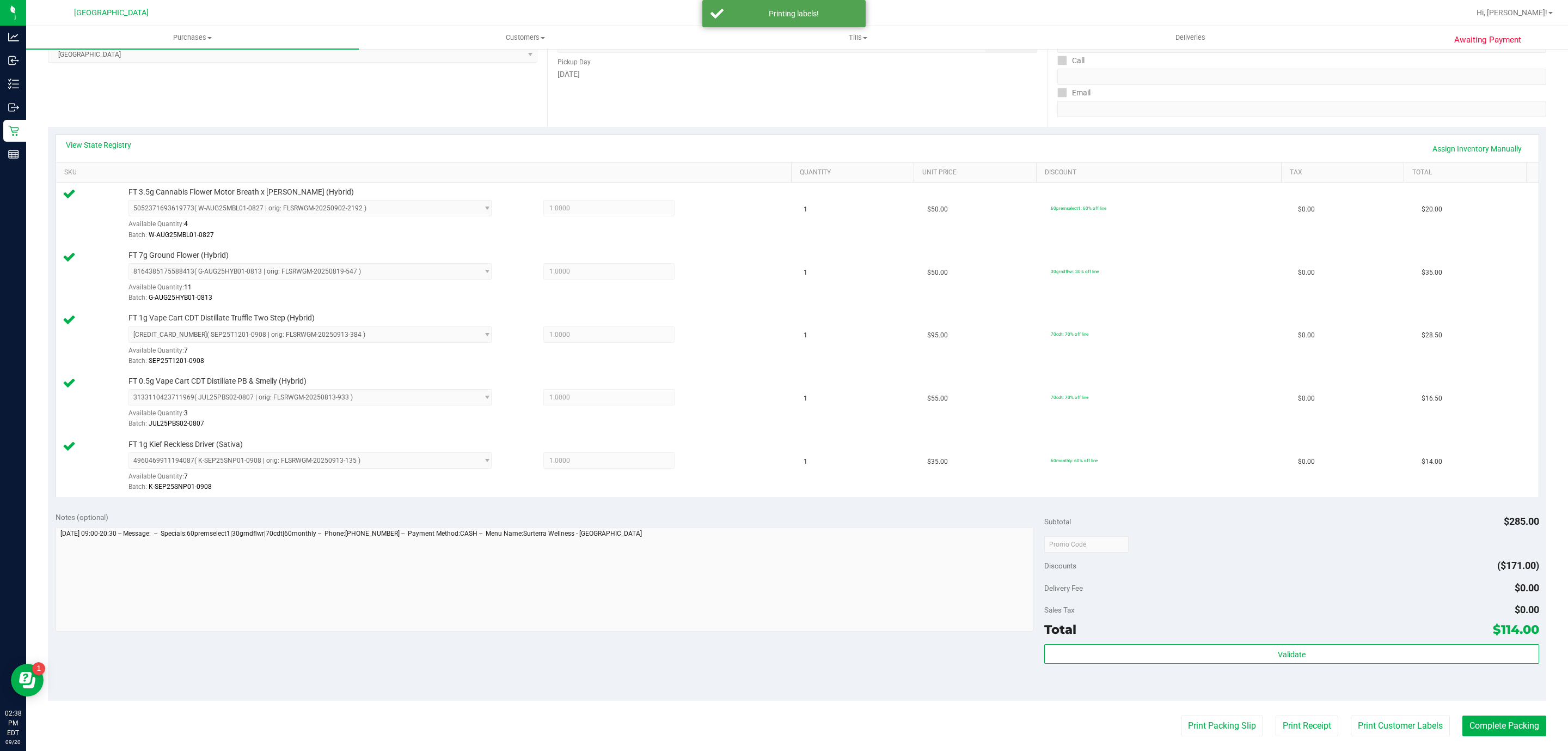
scroll to position [0, 0]
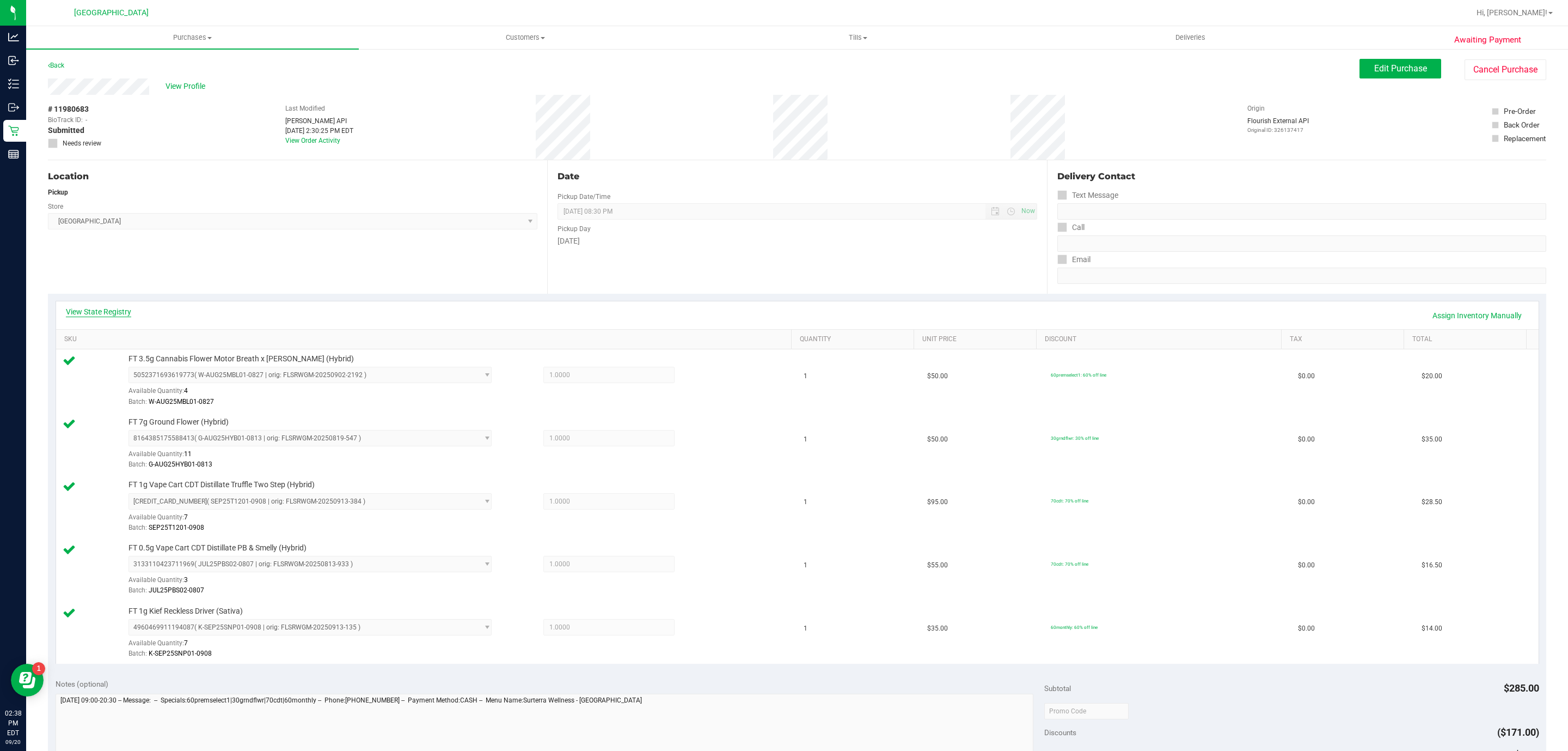
click at [110, 314] on link "View State Registry" at bounding box center [98, 312] width 65 height 11
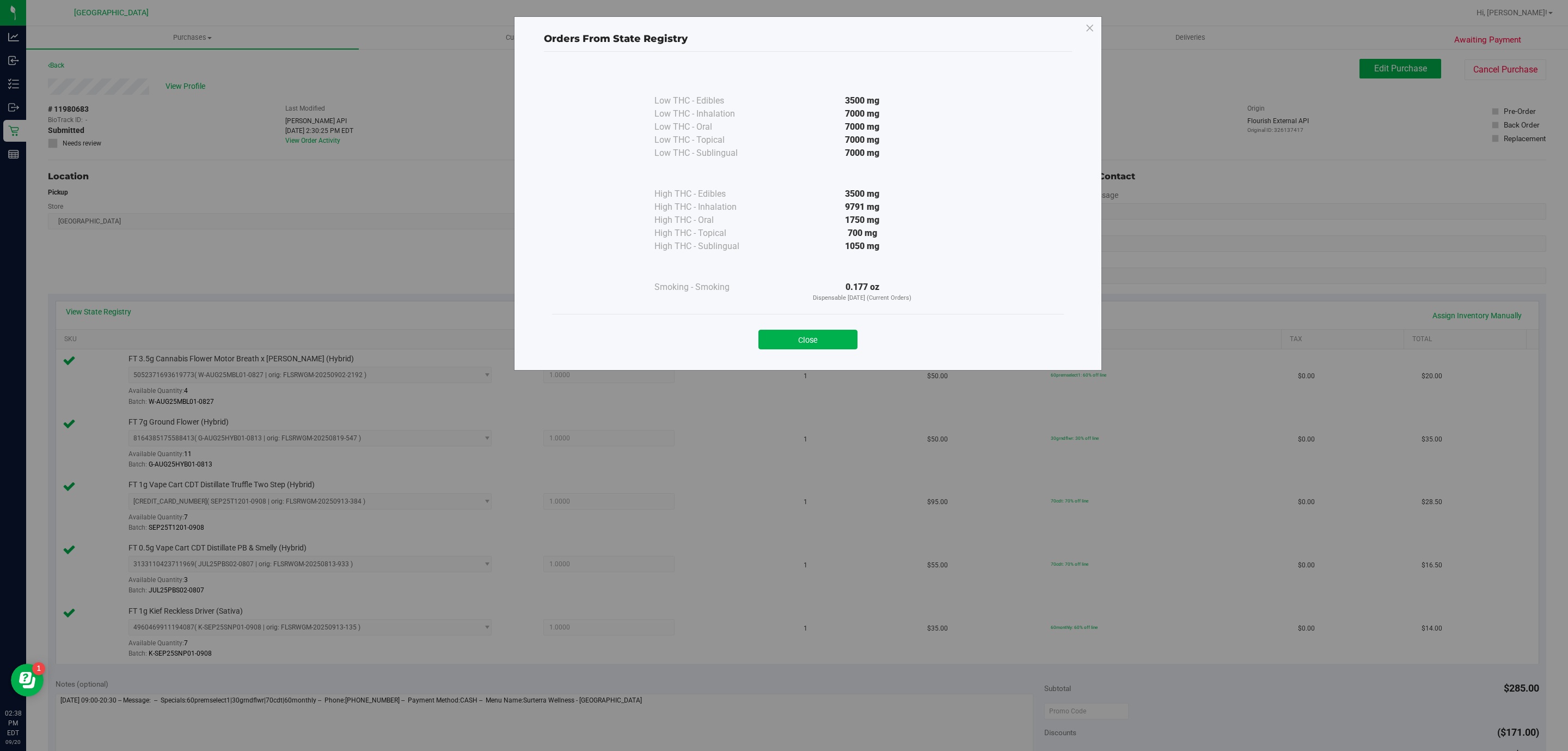
click at [835, 329] on div "Close" at bounding box center [808, 336] width 495 height 27
click at [835, 340] on button "Close" at bounding box center [808, 339] width 99 height 19
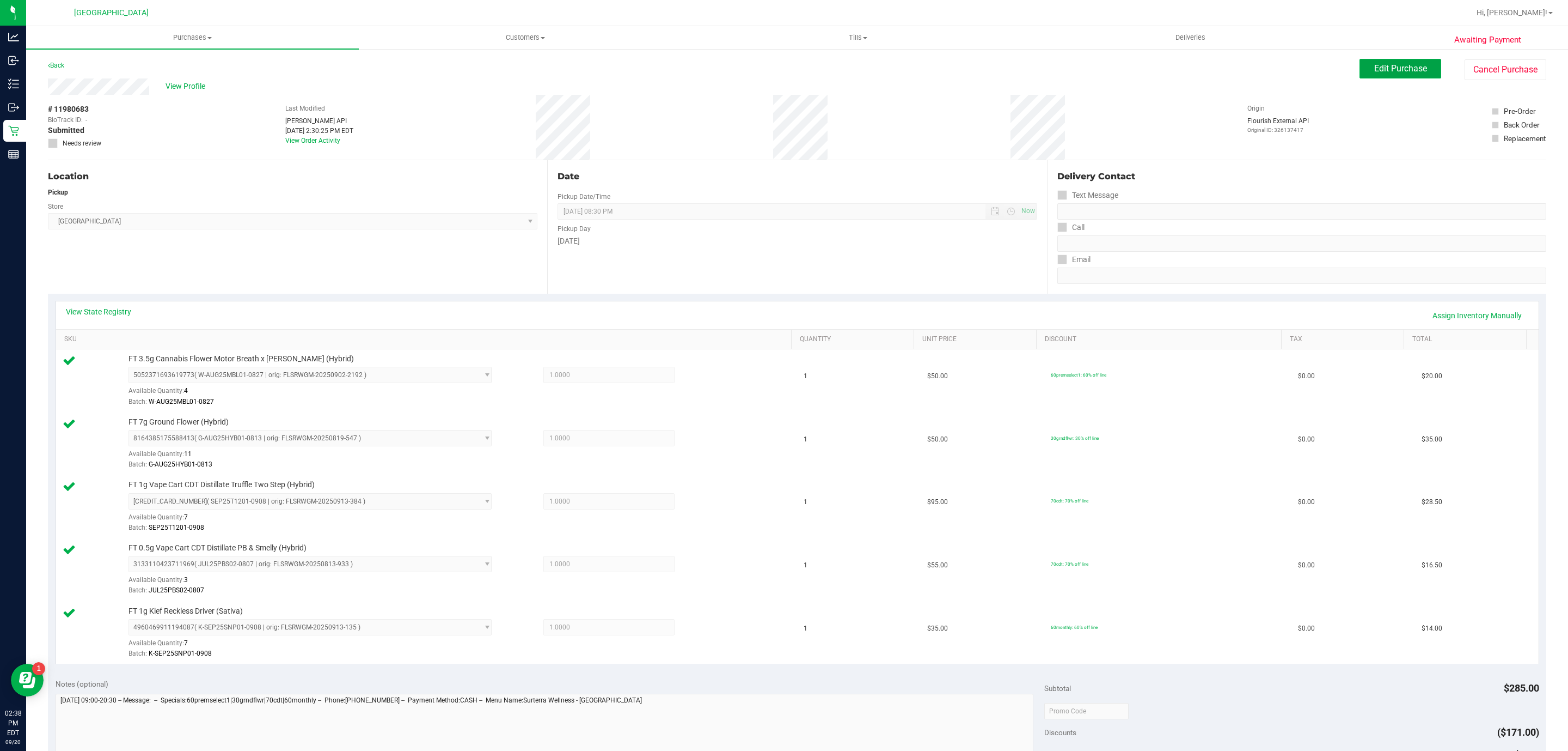
click at [1385, 65] on span "Edit Purchase" at bounding box center [1401, 68] width 53 height 10
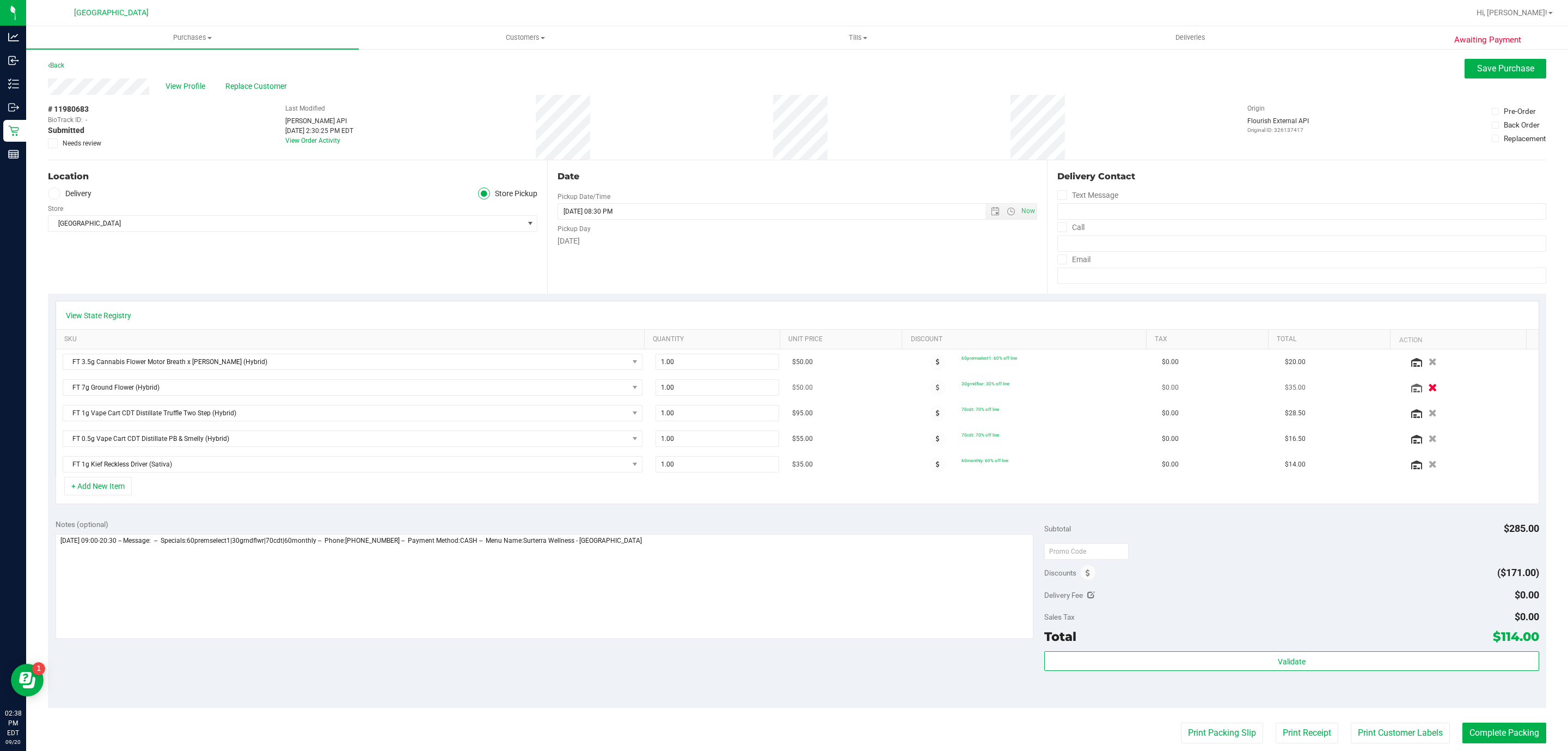
click at [1428, 390] on icon "button" at bounding box center [1432, 387] width 9 height 8
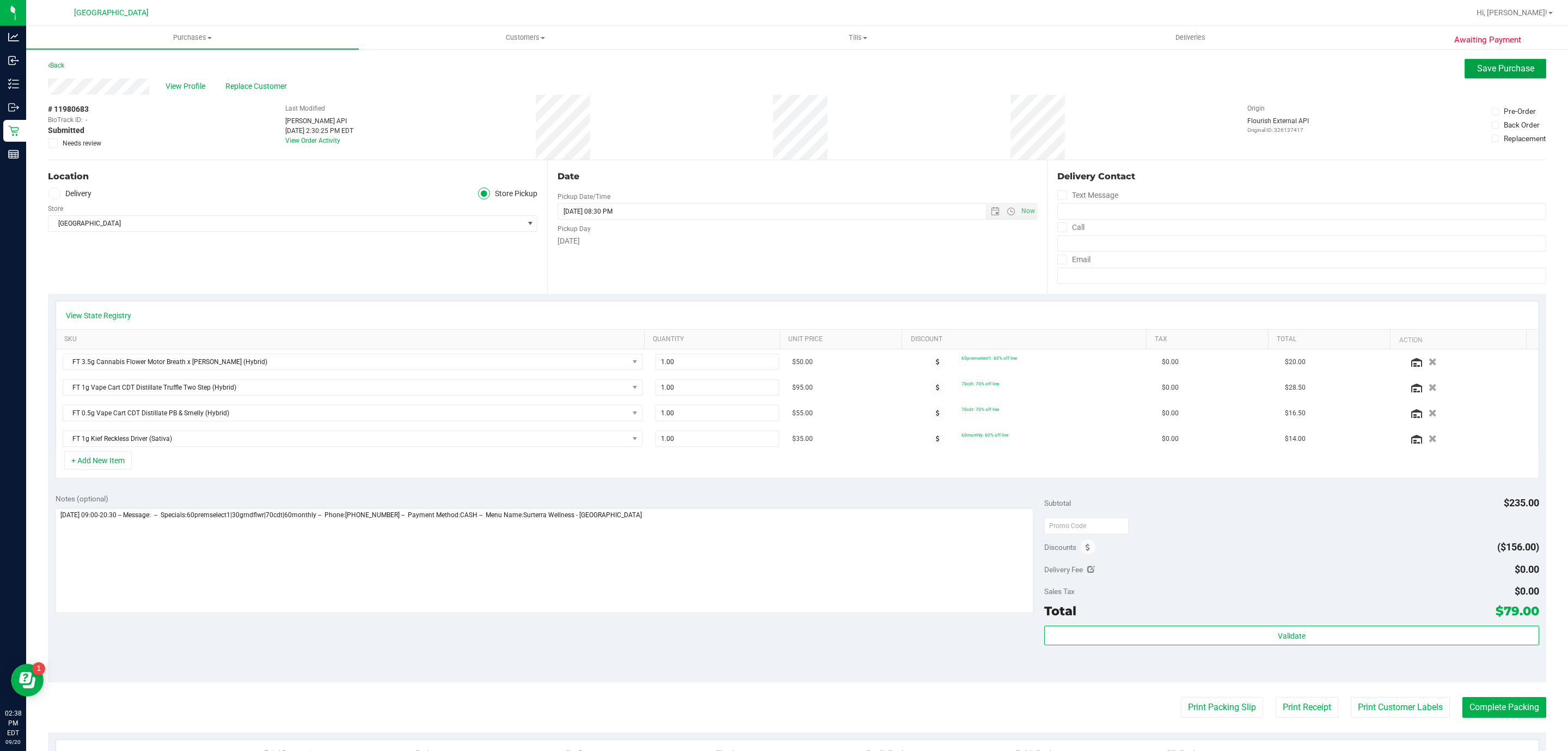
click at [1475, 72] on button "Save Purchase" at bounding box center [1505, 69] width 82 height 19
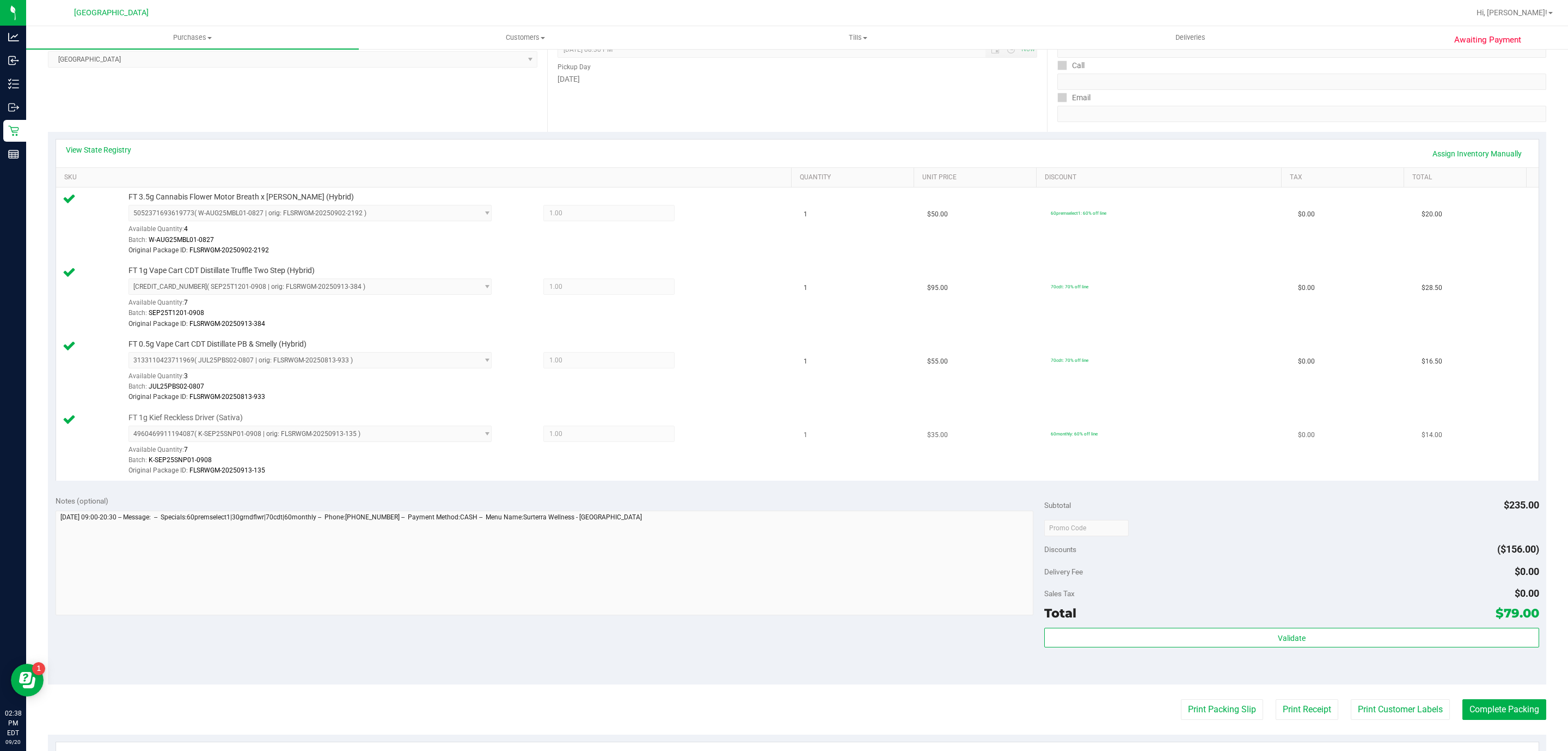
scroll to position [163, 0]
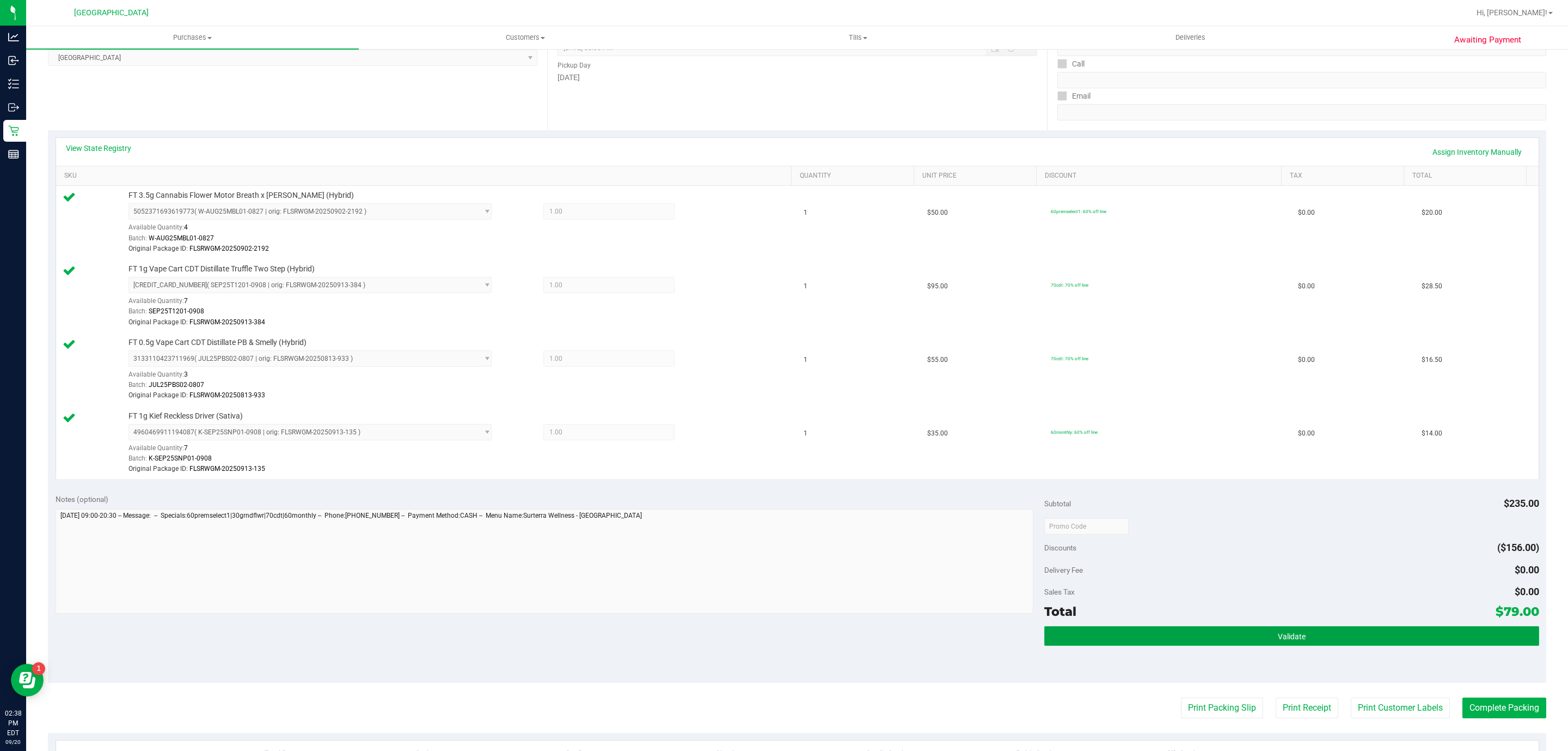
click at [1295, 644] on button "Validate" at bounding box center [1292, 636] width 494 height 19
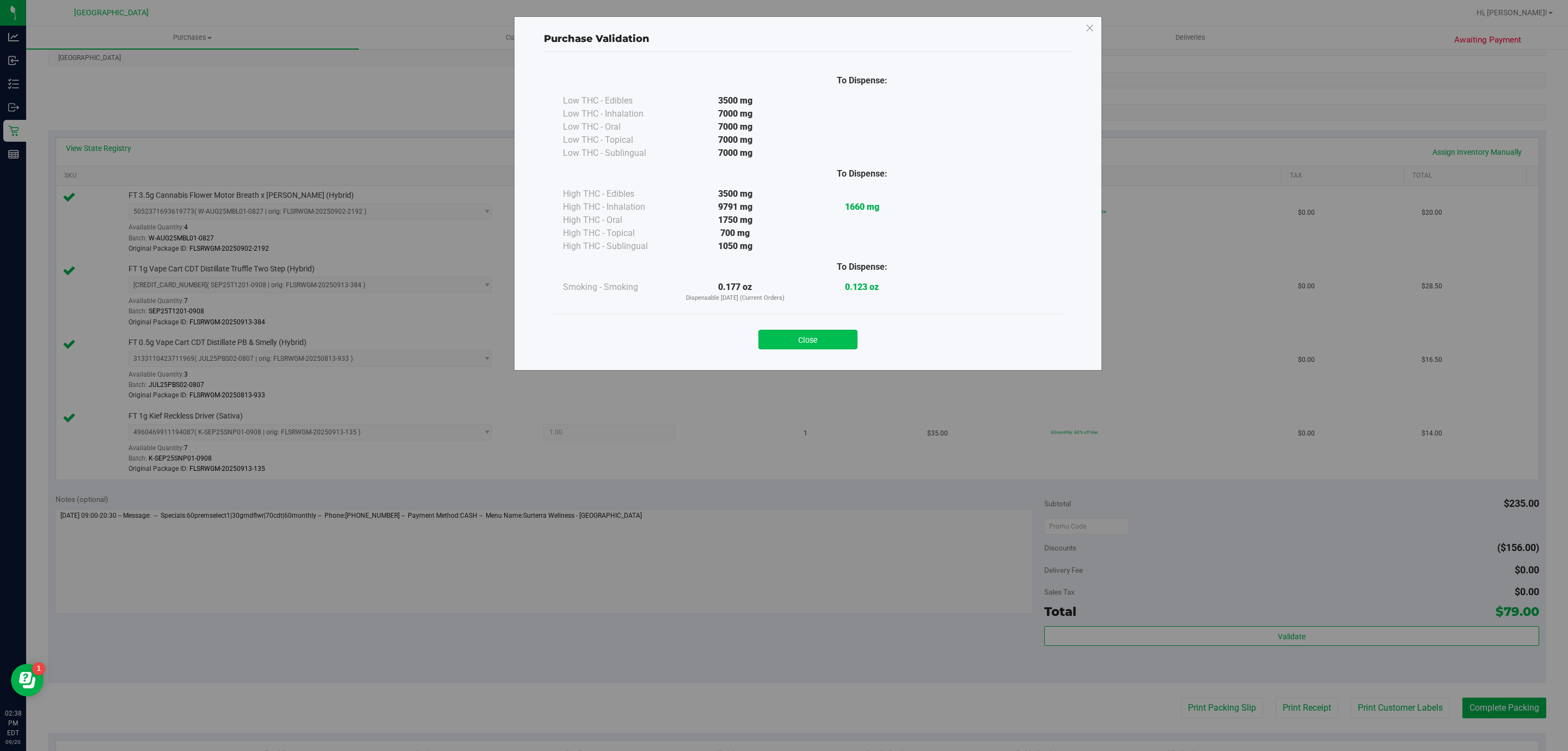
click at [814, 344] on button "Close" at bounding box center [808, 339] width 99 height 19
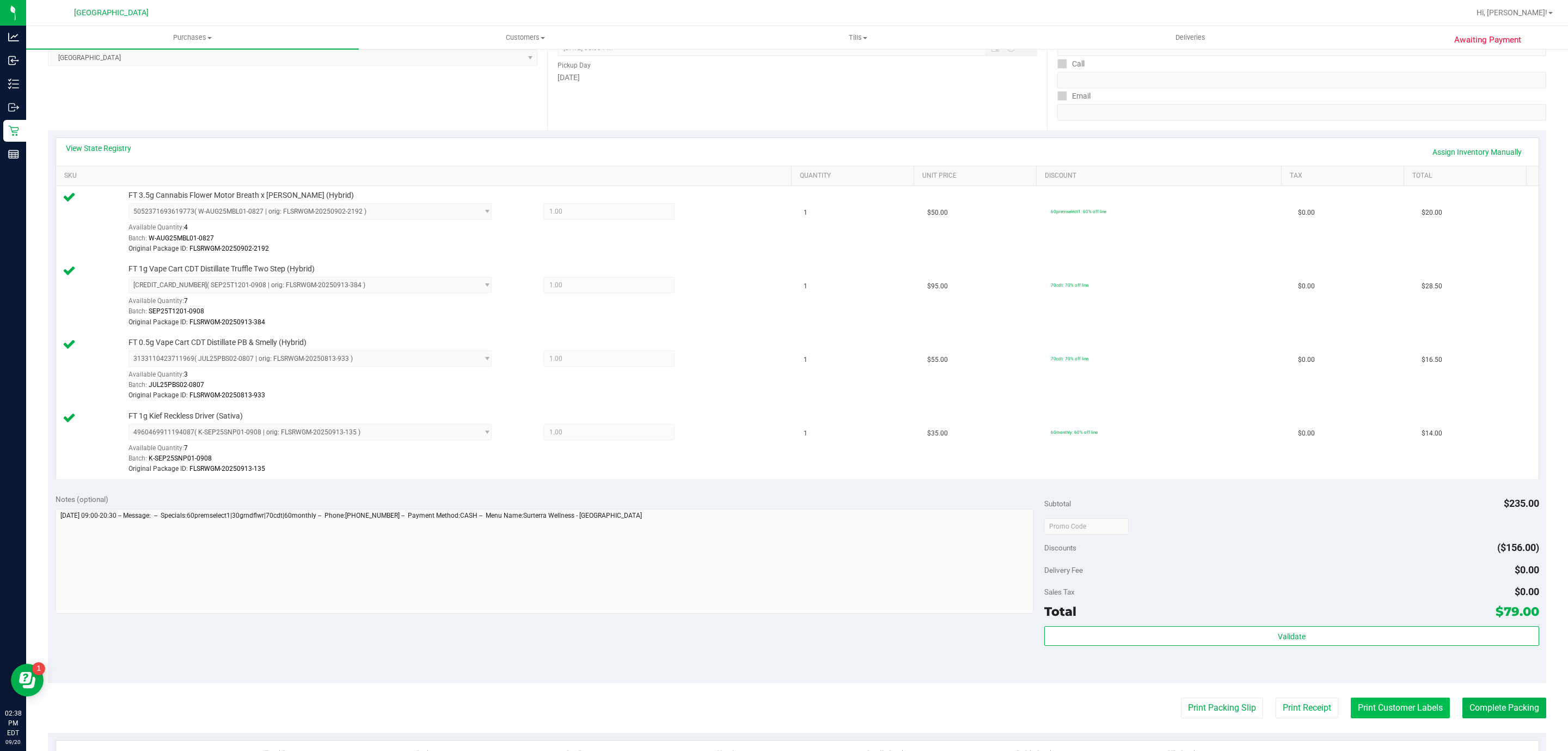
click at [1419, 711] on button "Print Customer Labels" at bounding box center [1400, 708] width 99 height 21
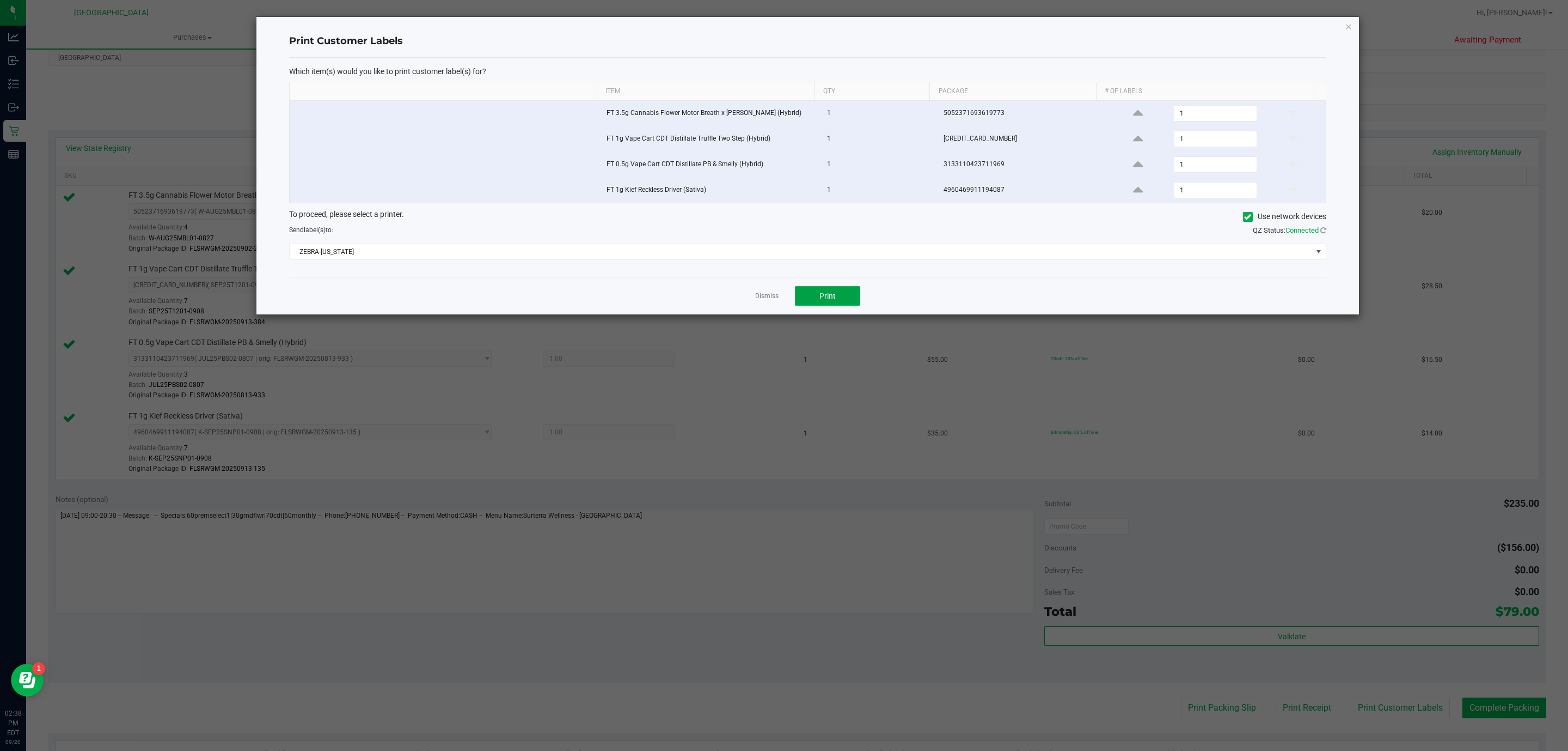
click at [854, 299] on button "Print" at bounding box center [827, 296] width 65 height 19
click at [776, 300] on link "Dismiss" at bounding box center [767, 296] width 23 height 9
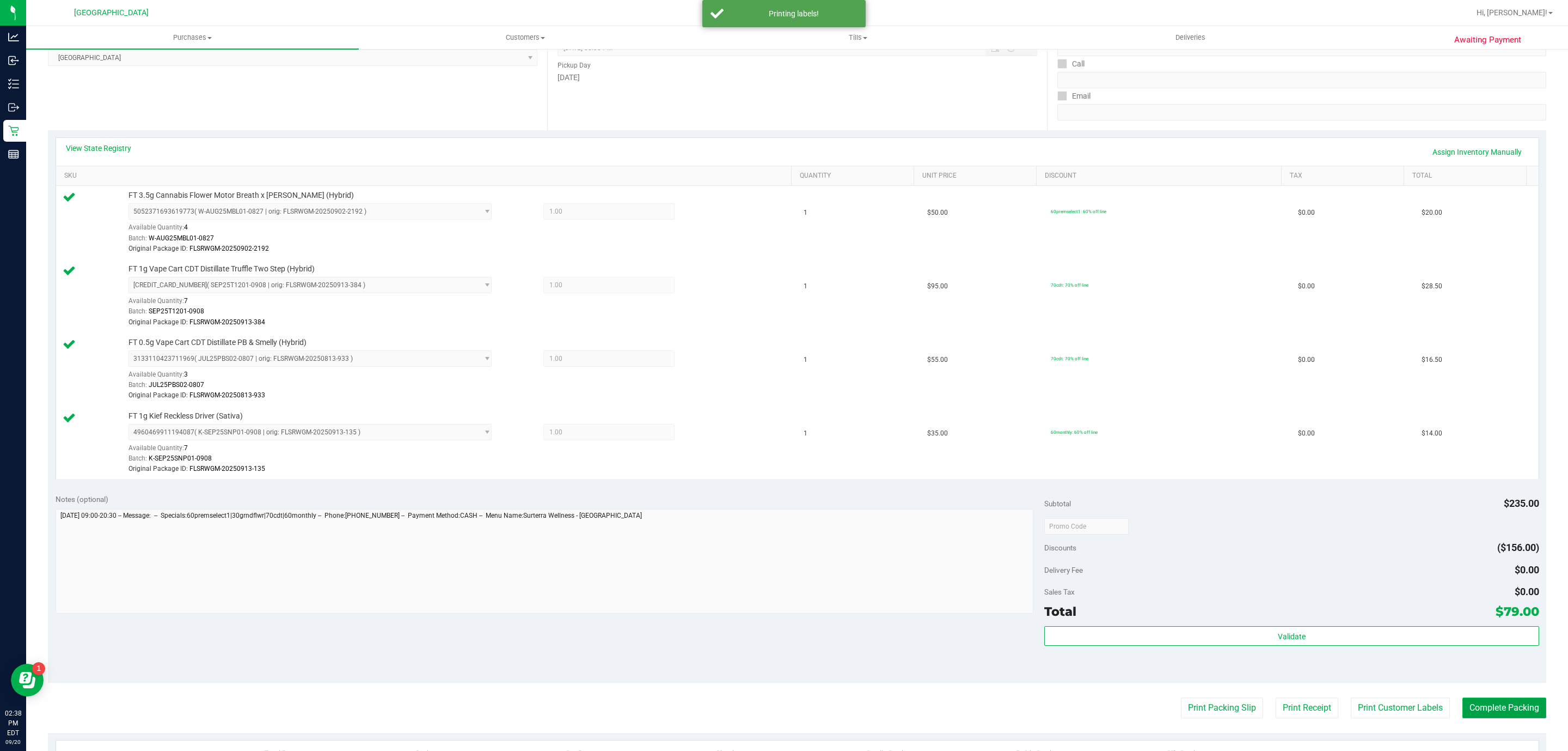
click at [1524, 710] on button "Complete Packing" at bounding box center [1504, 708] width 84 height 21
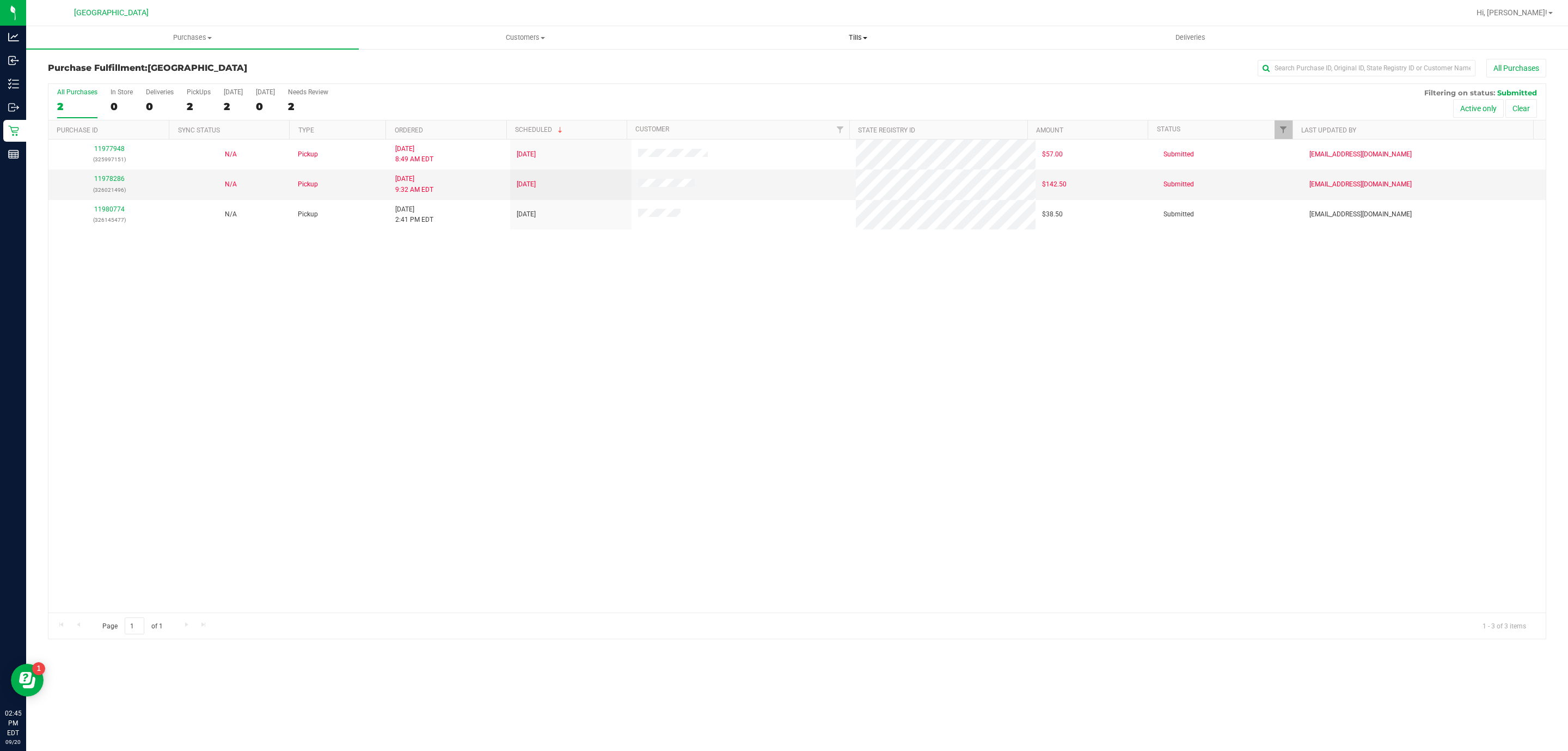
click at [859, 29] on uib-tab-heading "Tills Manage tills Reconcile e-payments" at bounding box center [858, 38] width 332 height 22
click at [807, 59] on li "Manage tills" at bounding box center [858, 65] width 333 height 13
